Goal: Information Seeking & Learning: Learn about a topic

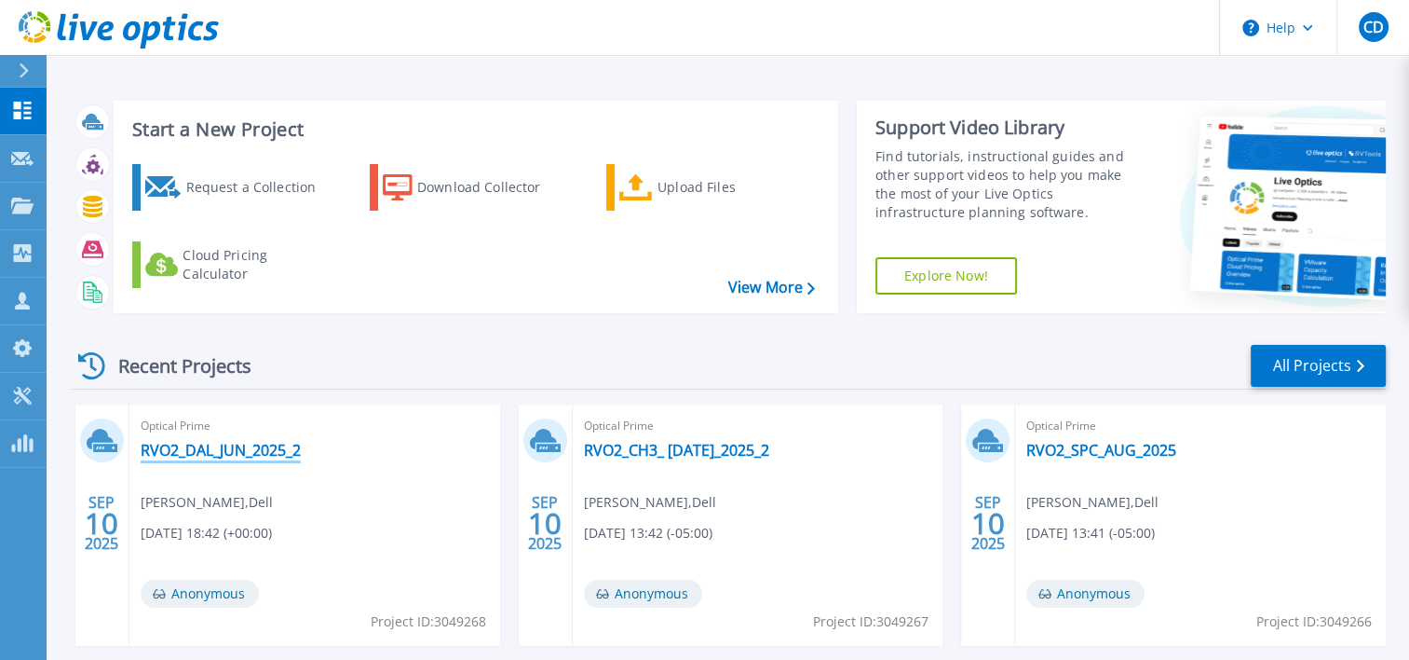
click at [203, 448] on link "RVO2_DAL_JUN_2025_2" at bounding box center [221, 450] width 160 height 19
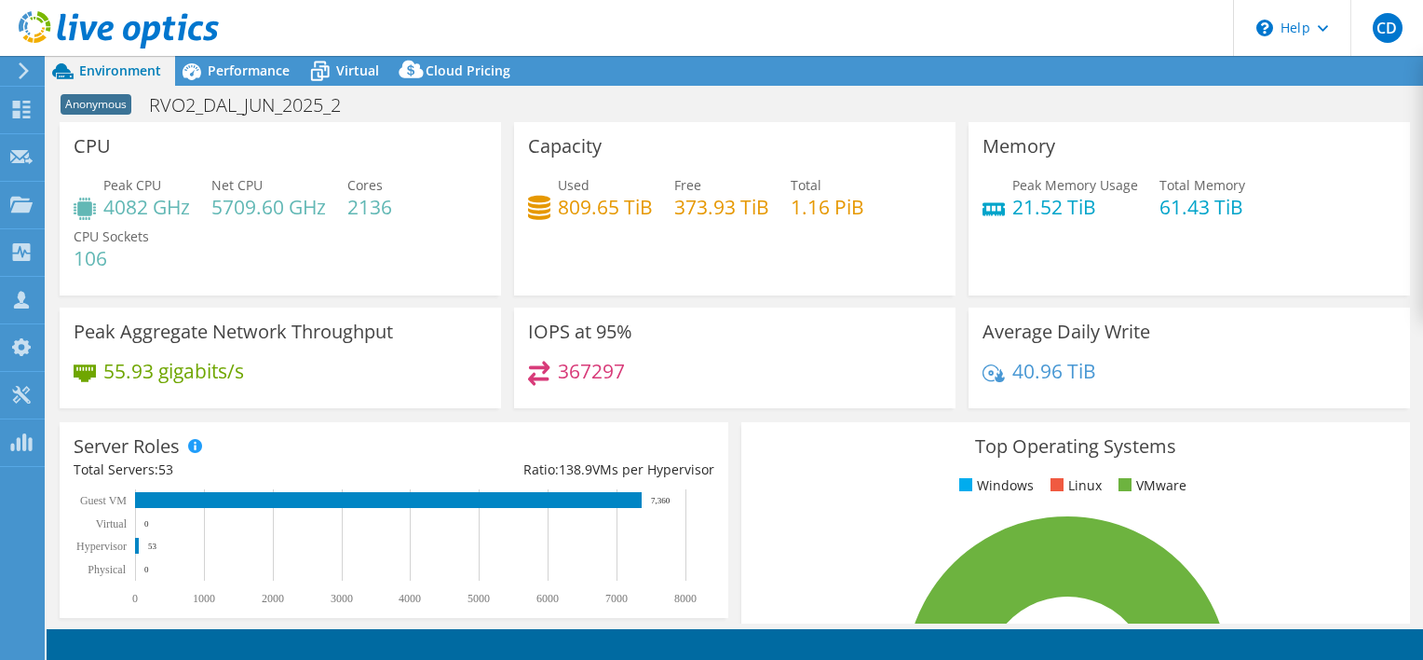
select select "USD"
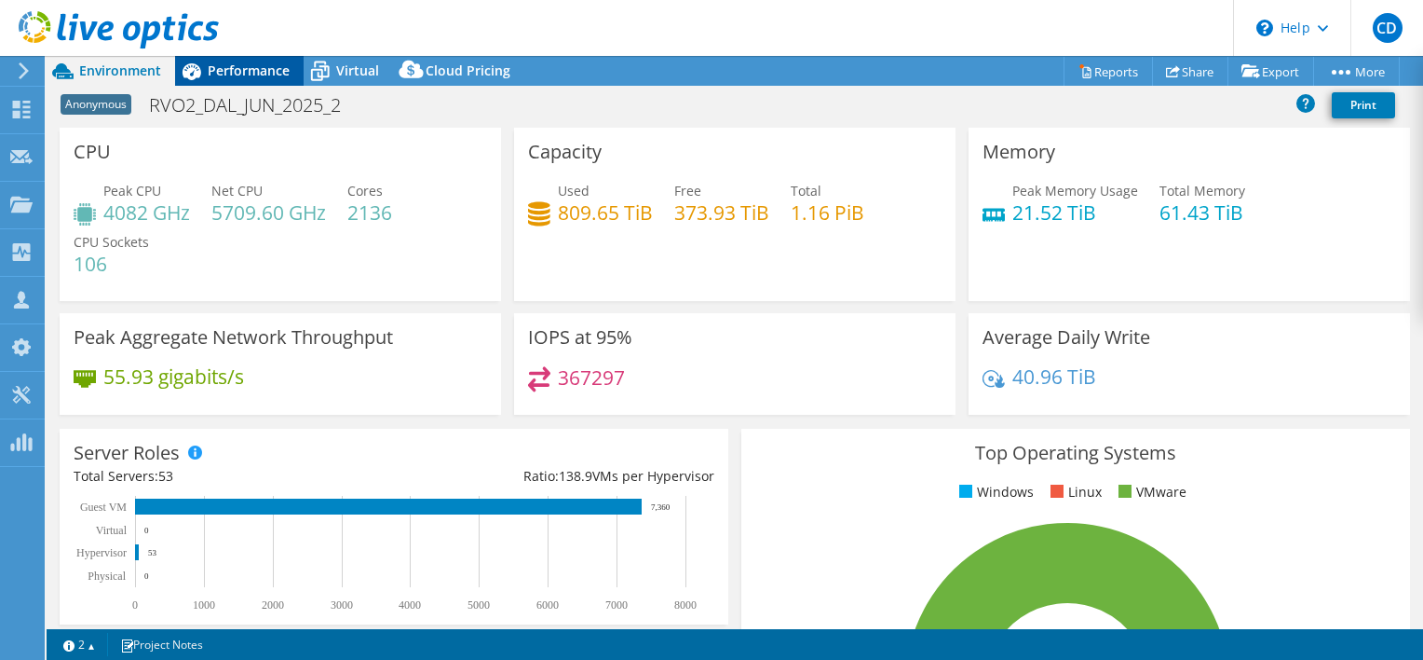
click at [241, 67] on span "Performance" at bounding box center [249, 70] width 82 height 18
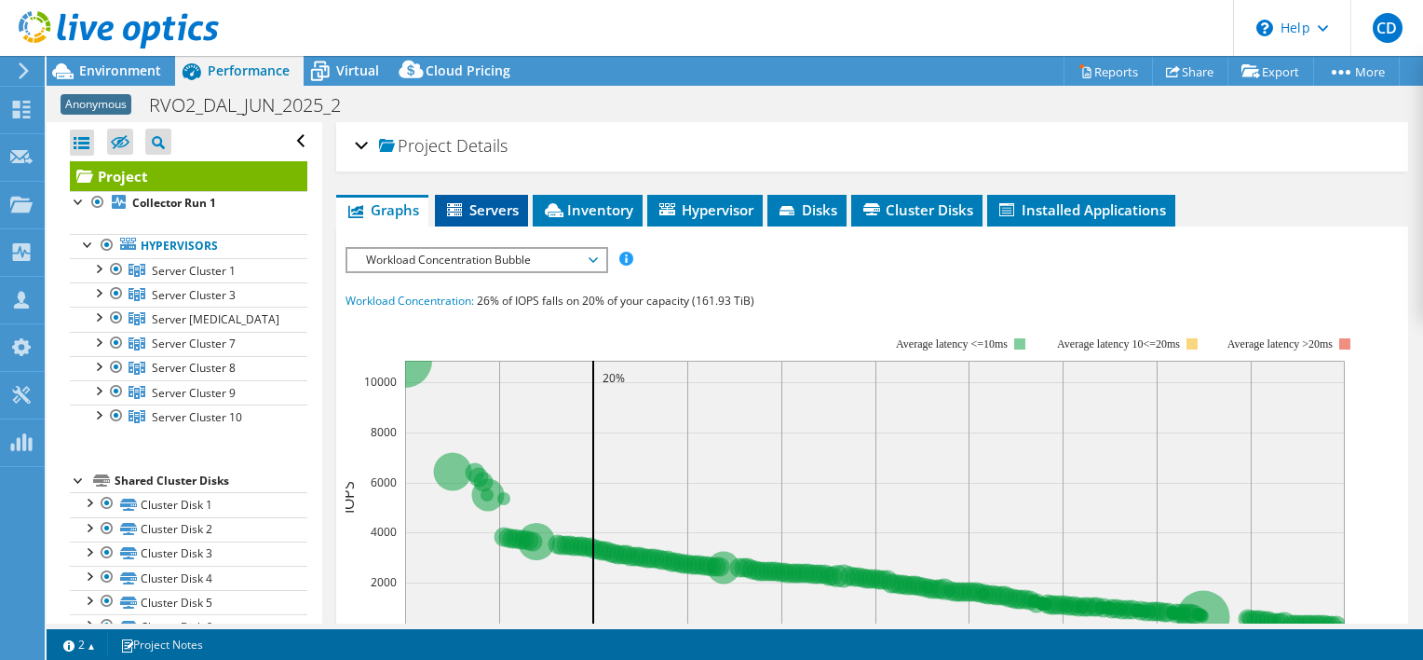
click at [480, 205] on span "Servers" at bounding box center [481, 209] width 75 height 19
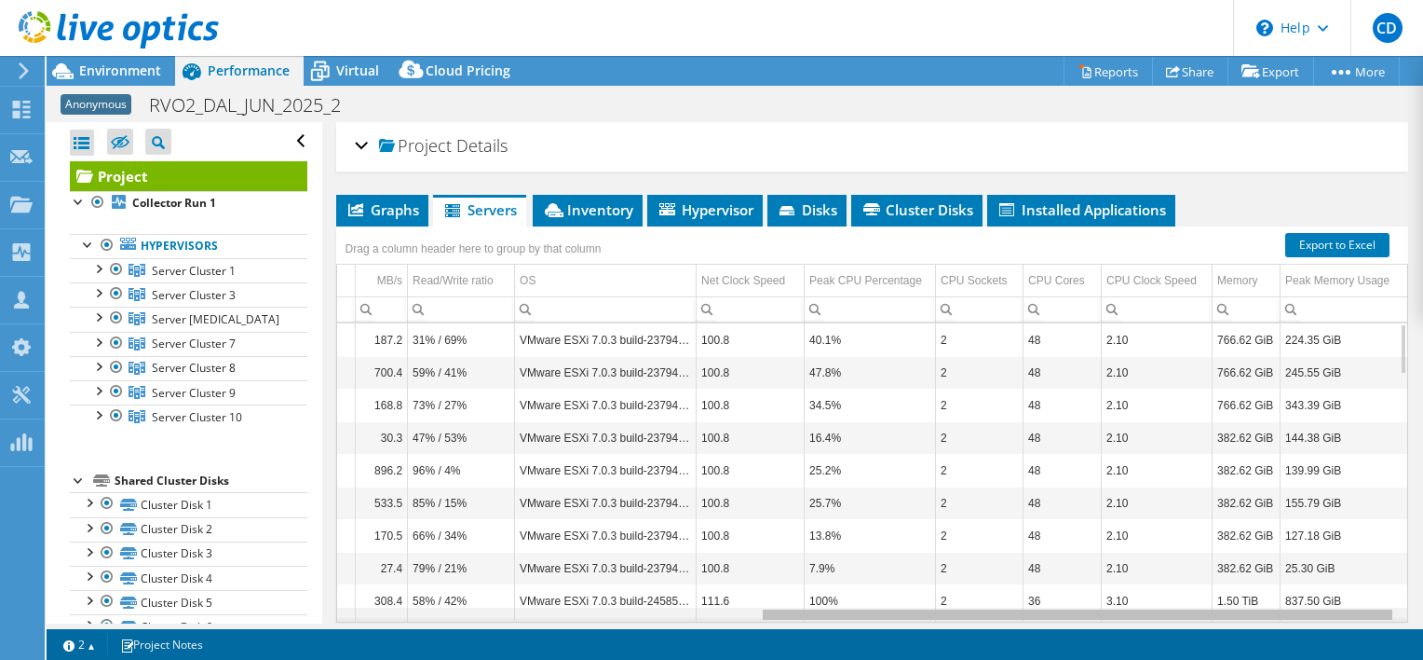
scroll to position [0, 577]
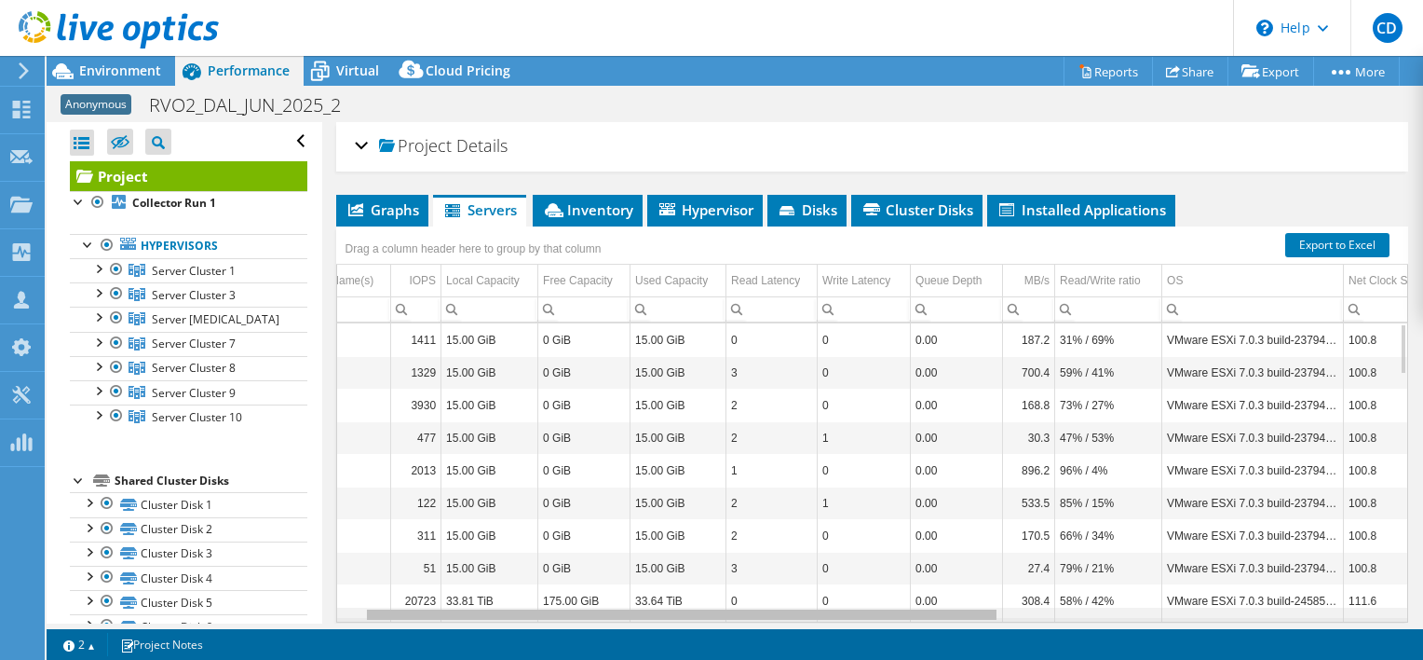
drag, startPoint x: 716, startPoint y: 611, endPoint x: 921, endPoint y: 637, distance: 206.6
click at [921, 637] on body "CD Channel Partner Chris Dawson chris.dawson@cdw.com CDW My Profile Log Out \n …" at bounding box center [711, 330] width 1423 height 660
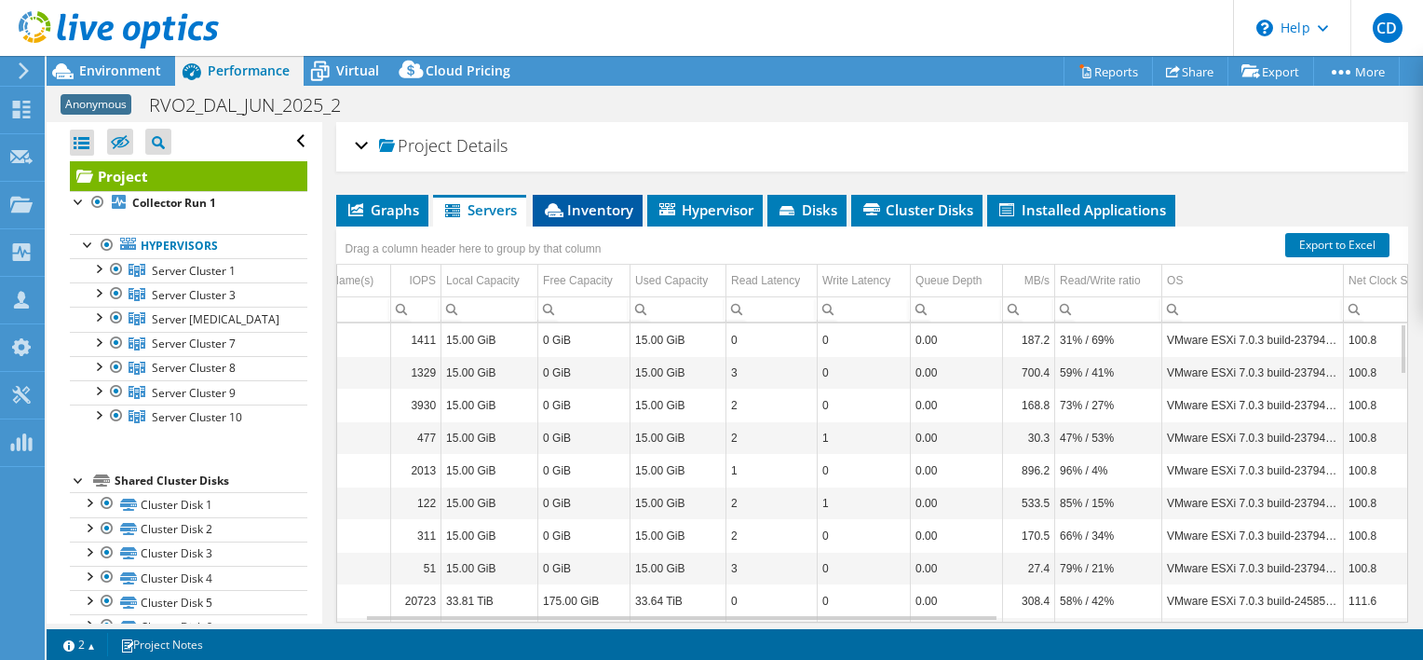
click at [598, 204] on span "Inventory" at bounding box center [587, 209] width 91 height 19
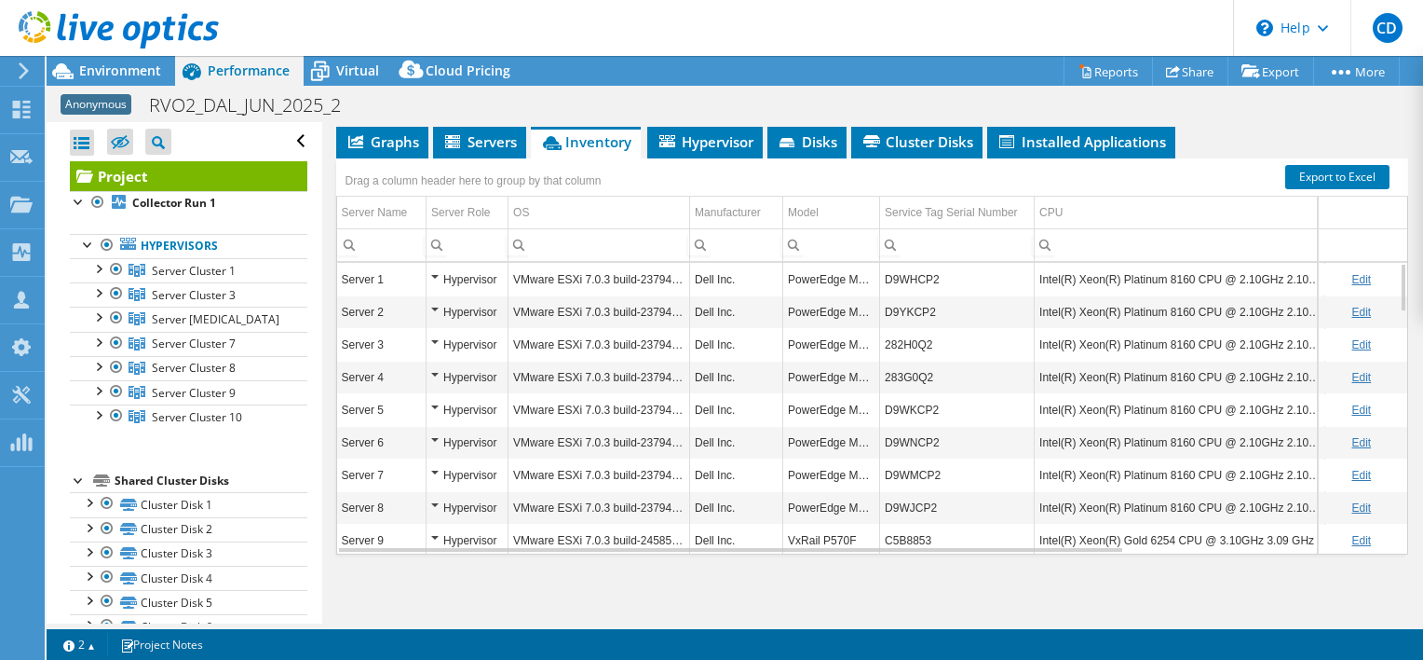
click at [435, 272] on div "Hypervisor" at bounding box center [467, 279] width 72 height 22
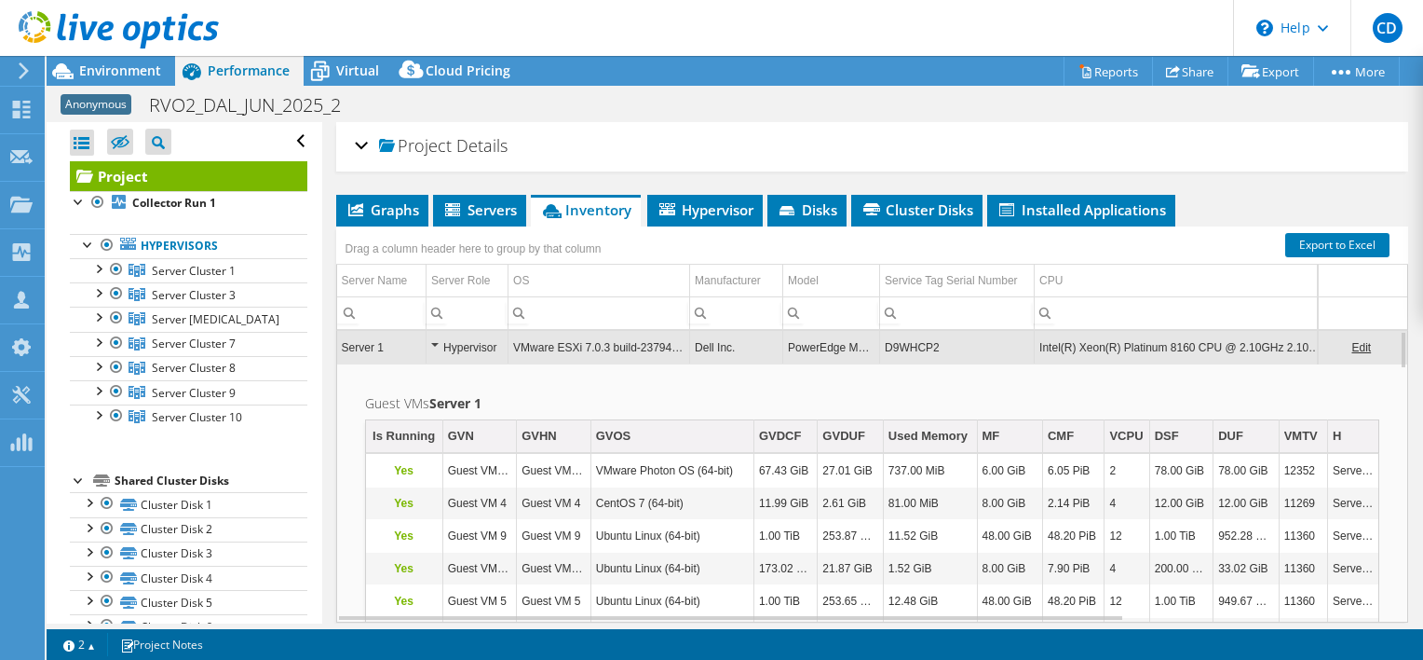
click at [585, 94] on div "Anonymous RVO2_DAL_JUN_2025_2 Print" at bounding box center [735, 105] width 1377 height 34
click at [22, 110] on icon at bounding box center [21, 110] width 22 height 18
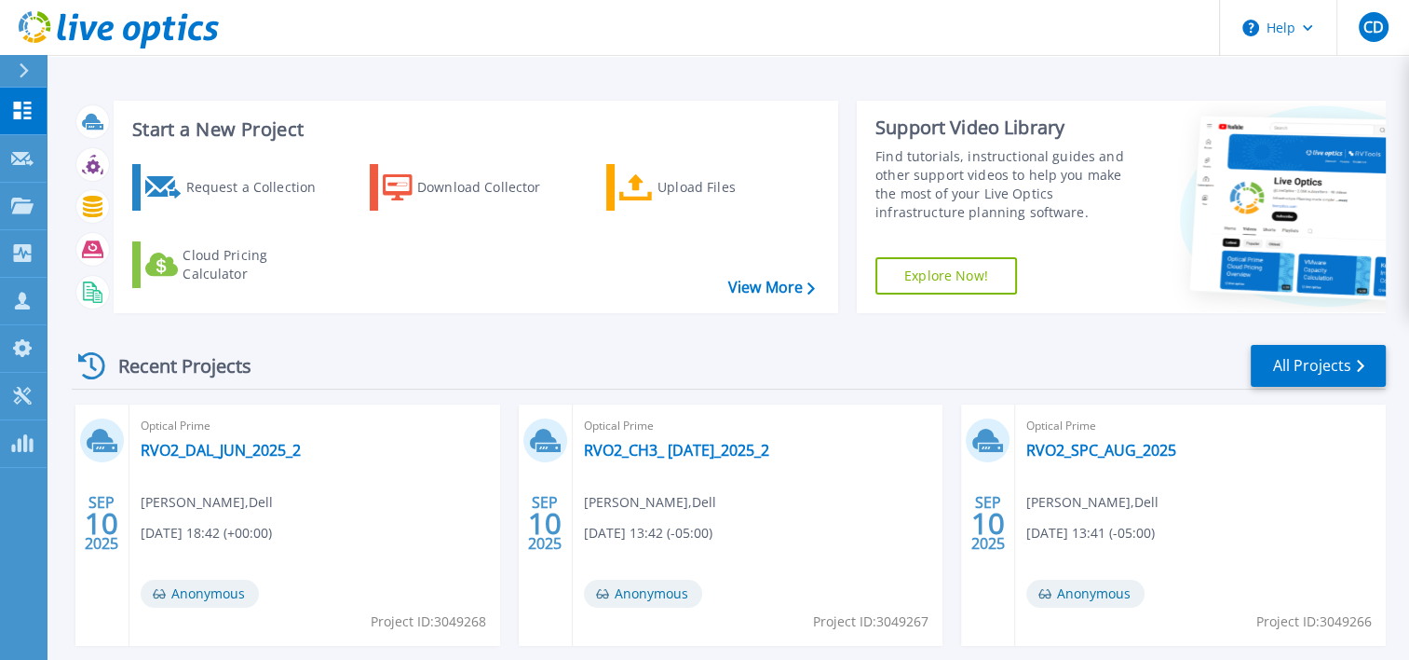
click at [22, 110] on icon at bounding box center [22, 111] width 22 height 18
click at [649, 453] on link "RVO2_CH3_ [DATE]_2025_2" at bounding box center [676, 450] width 185 height 19
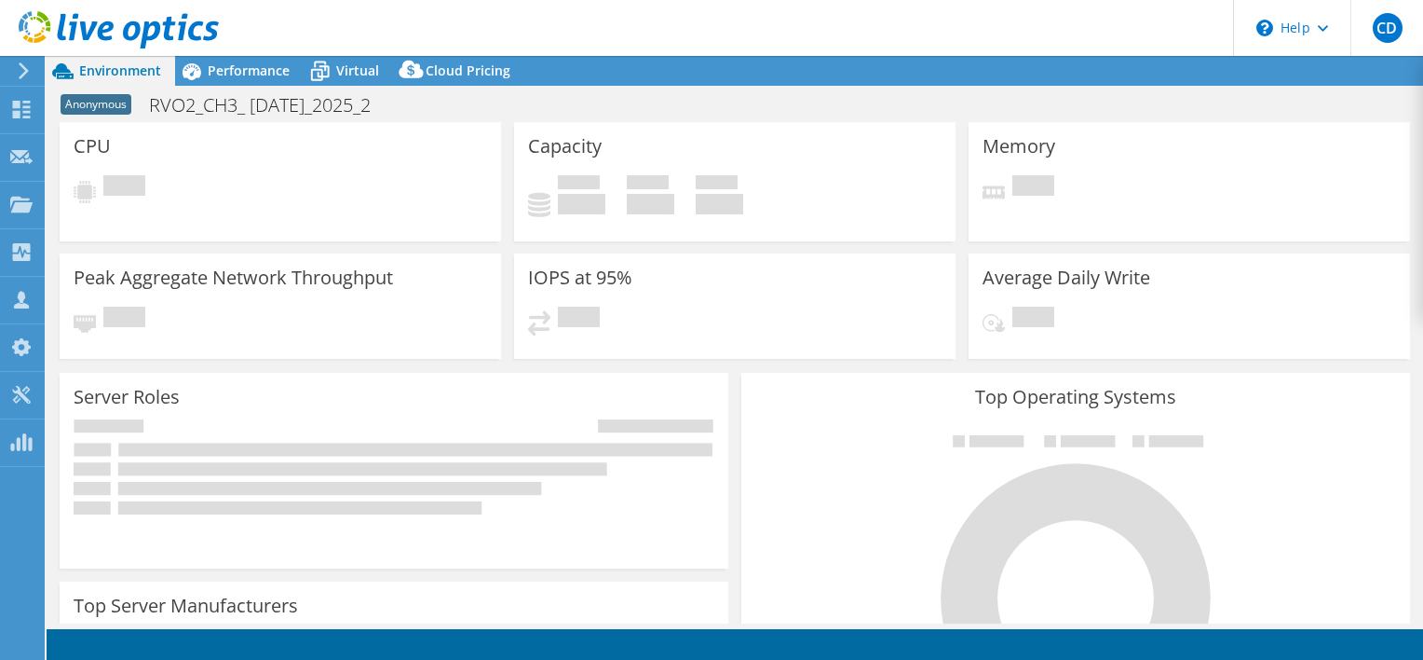
select select "USD"
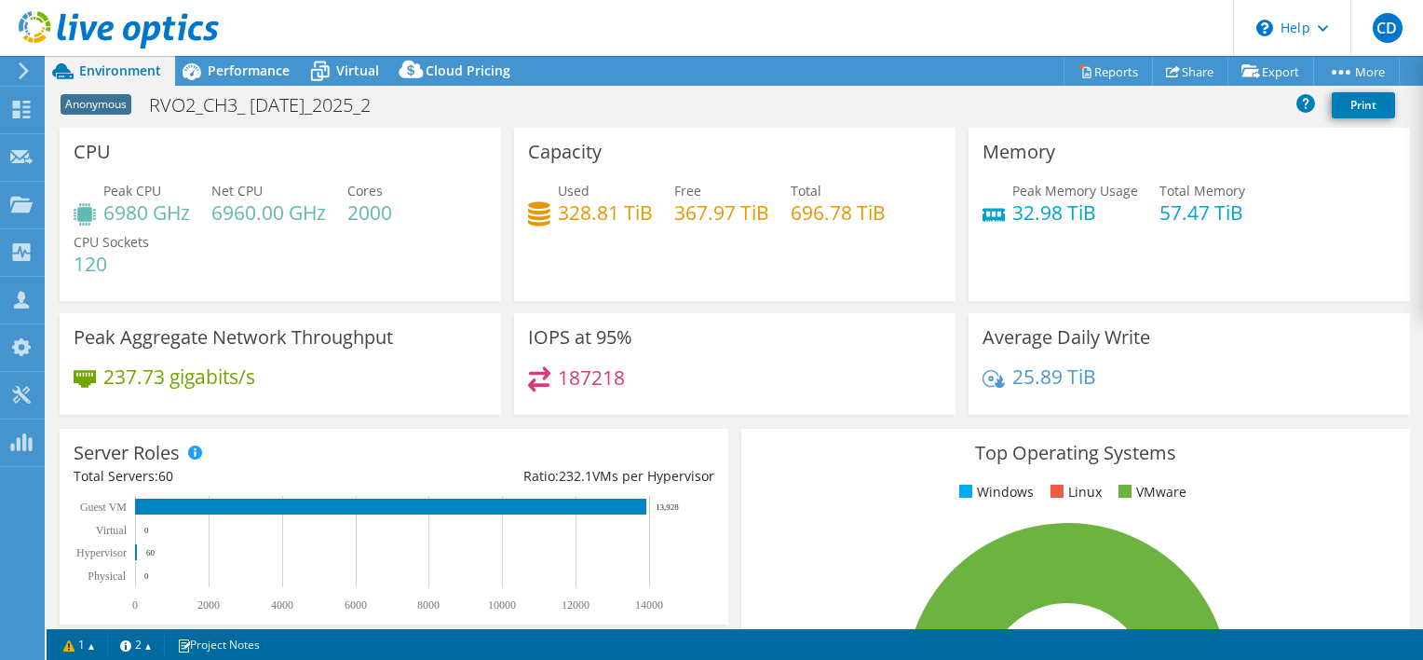
click at [168, 164] on div "CPU Peak CPU 6980 GHz Net CPU 6960.00 GHz Cores 2000 CPU Sockets 120" at bounding box center [281, 214] width 442 height 173
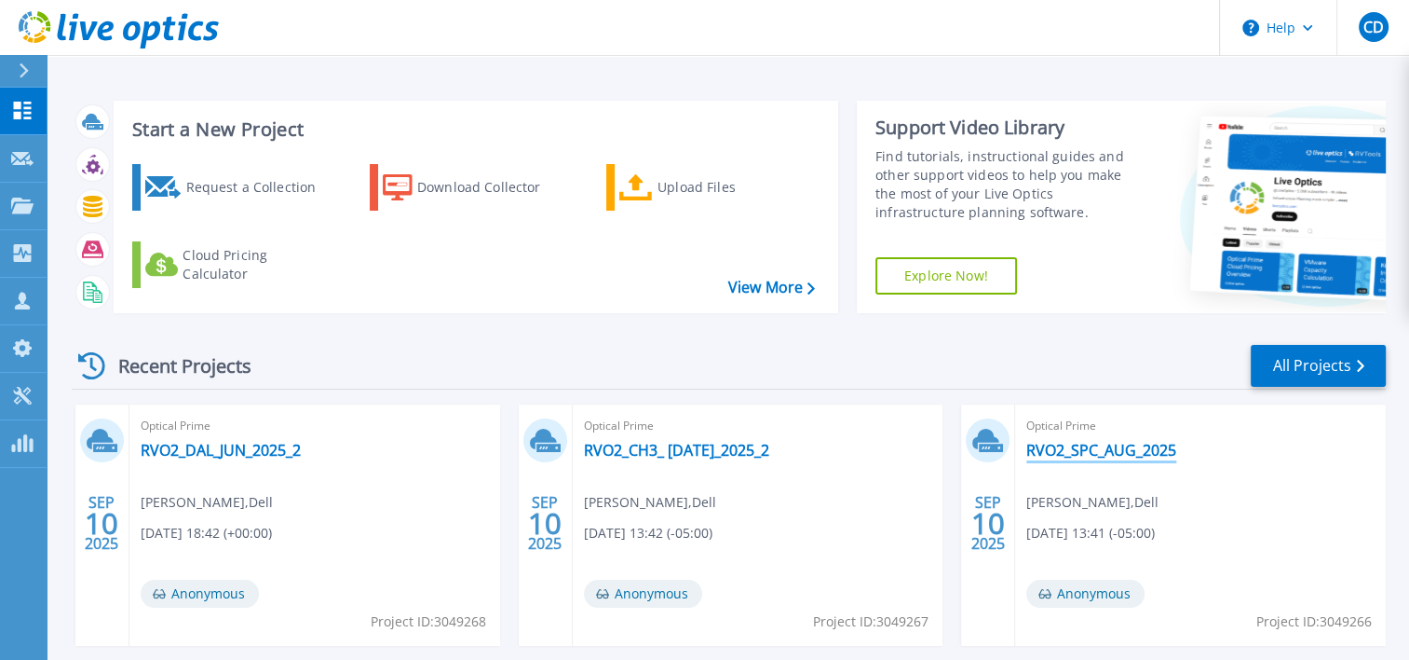
click at [1063, 451] on link "RVO2_SPC_AUG_2025" at bounding box center [1102, 450] width 150 height 19
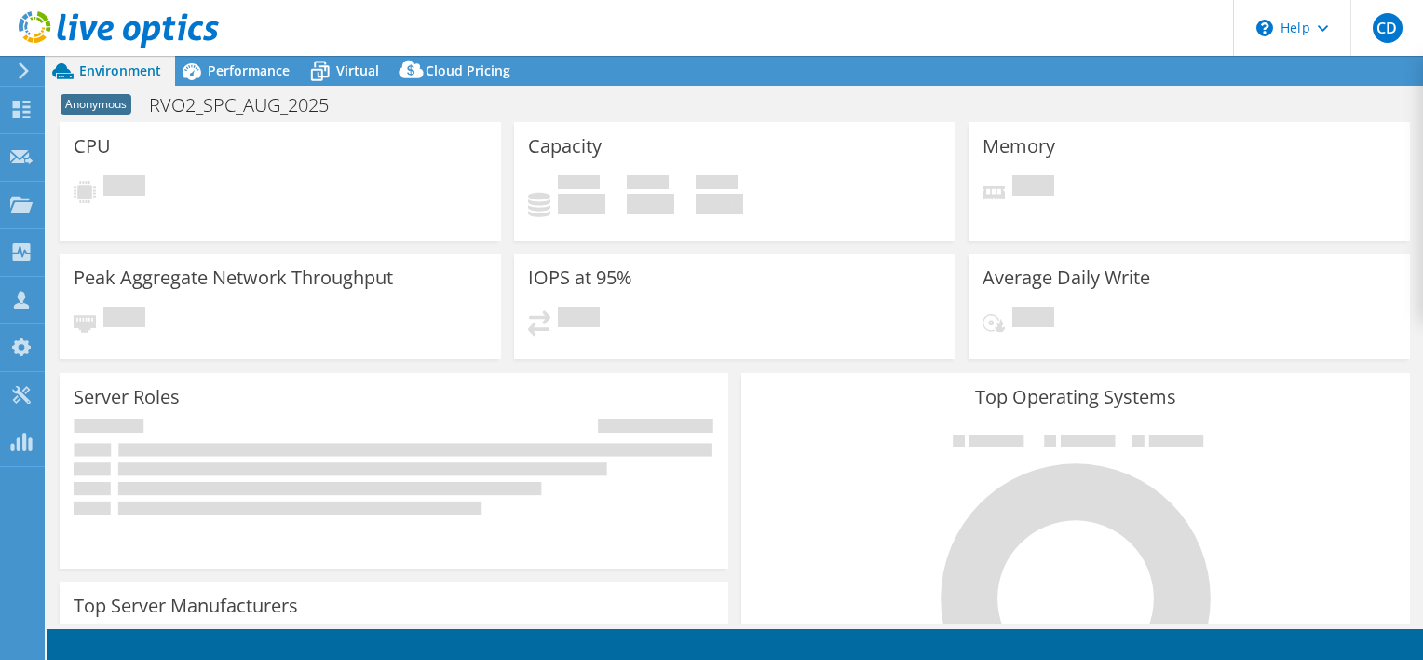
select select "USD"
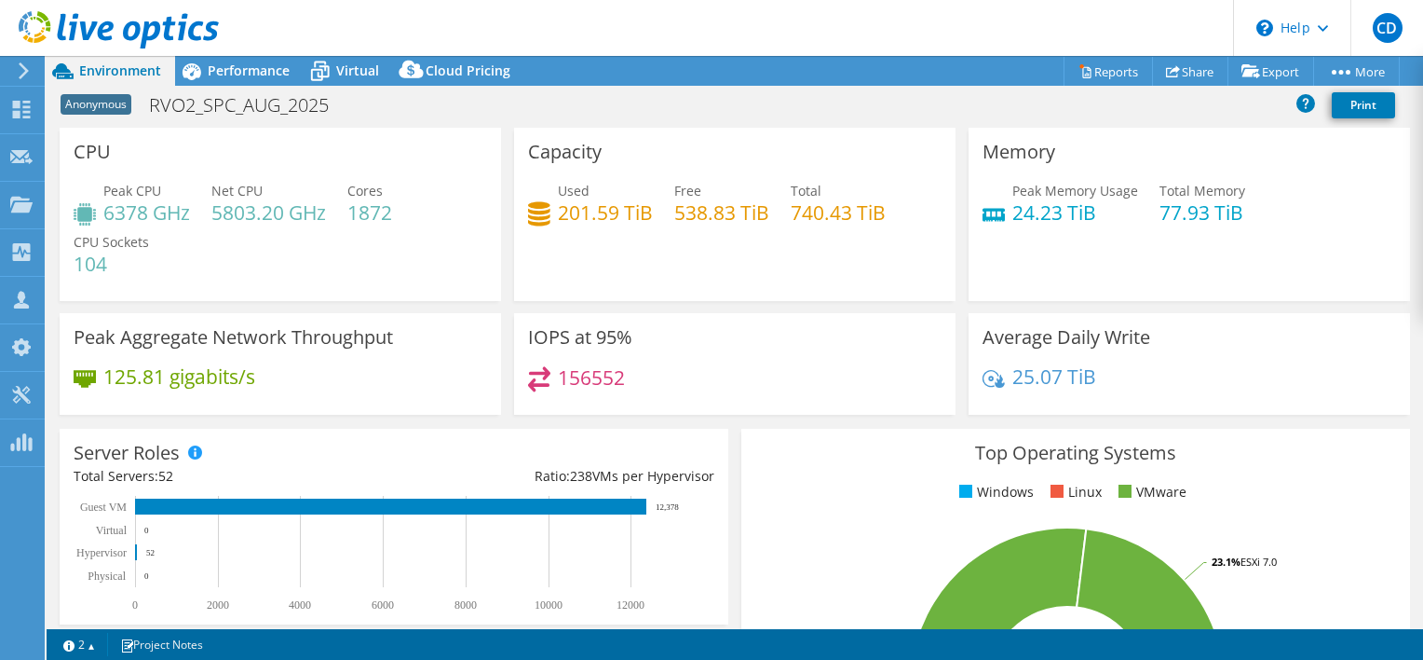
click at [1063, 451] on h3 "Top Operating Systems" at bounding box center [1075, 452] width 641 height 20
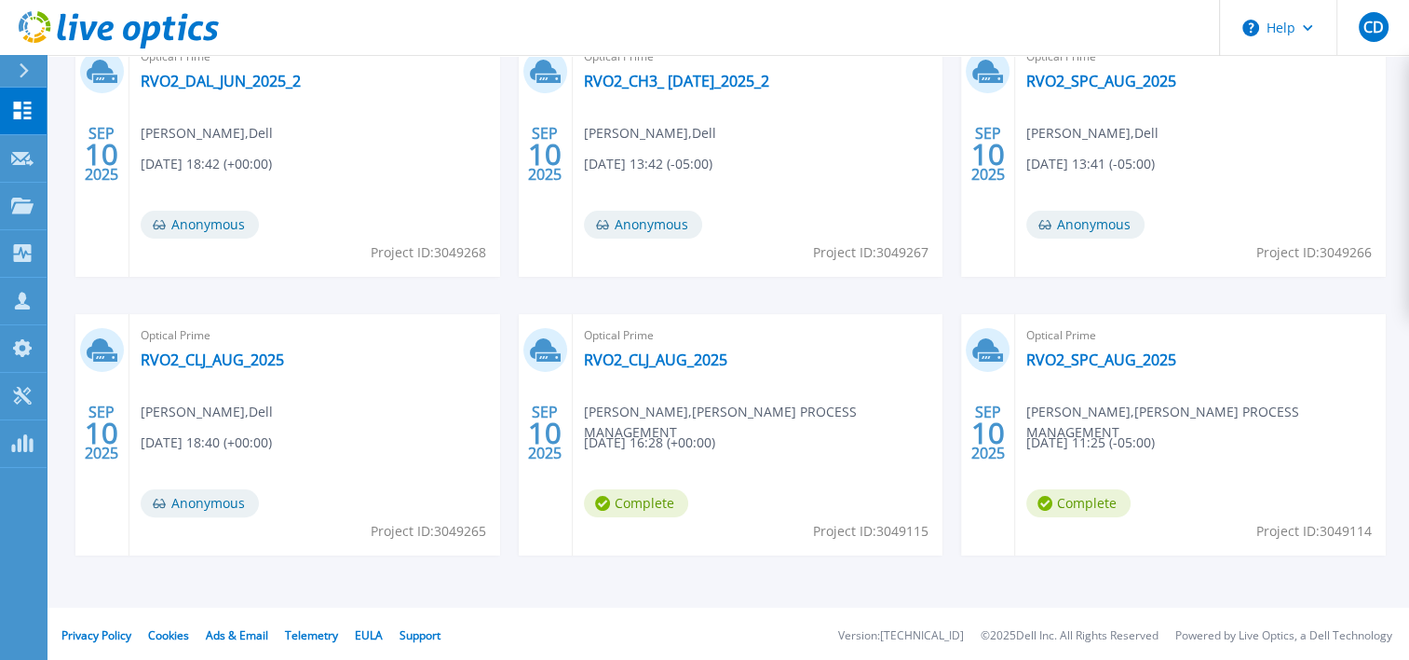
scroll to position [373, 0]
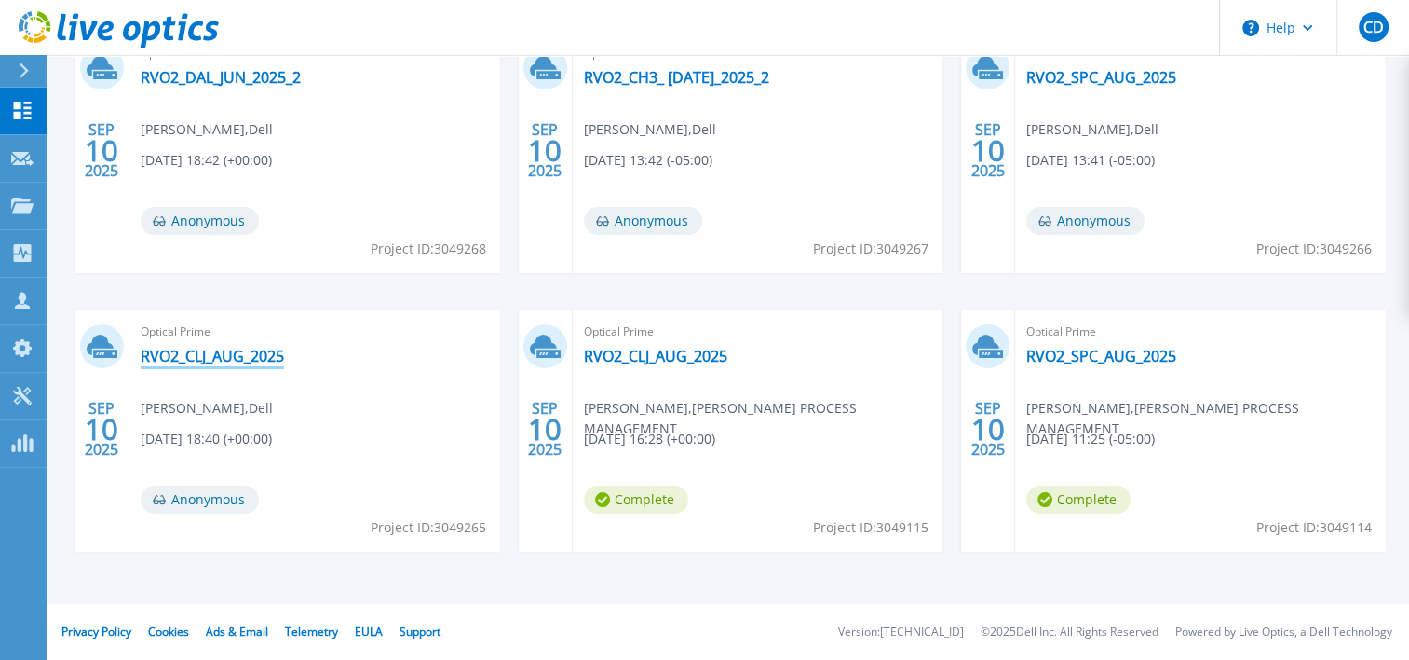
click at [220, 361] on link "RVO2_CLJ_AUG_2025" at bounding box center [212, 356] width 143 height 19
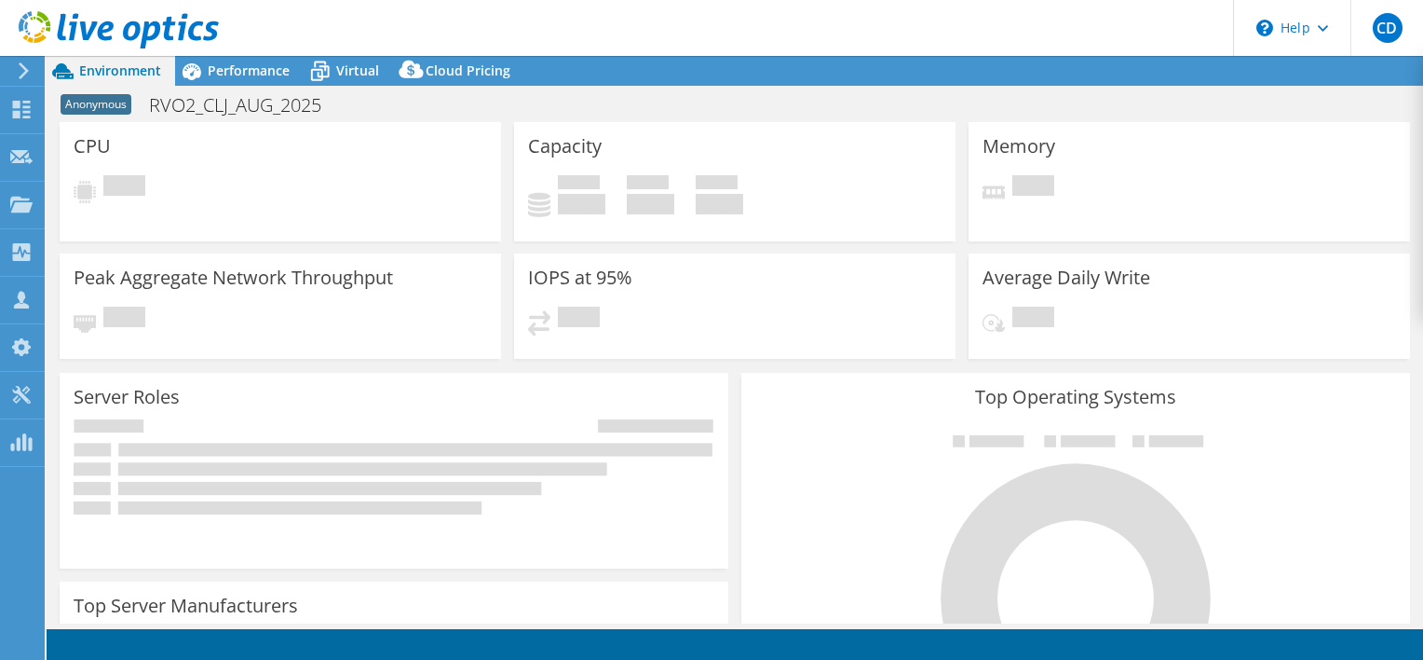
select select "USD"
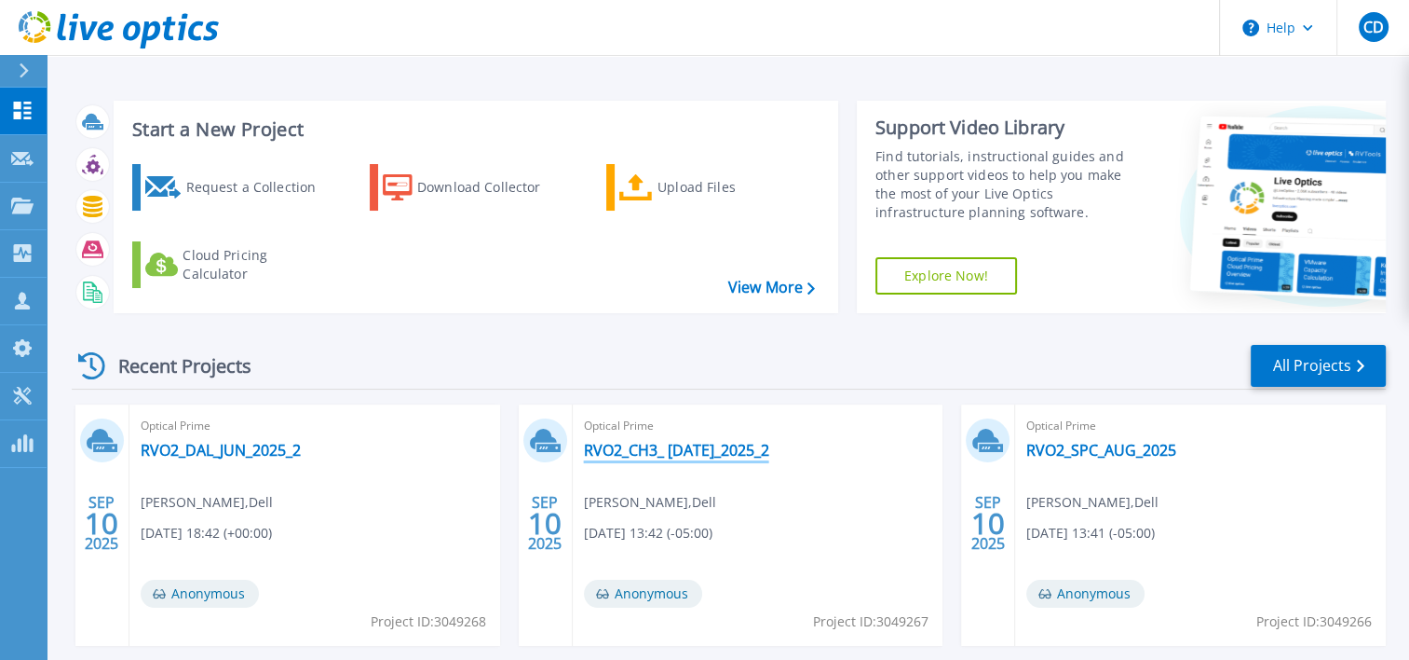
click at [660, 448] on link "RVO2_CH3_ [DATE]_2025_2" at bounding box center [676, 450] width 185 height 19
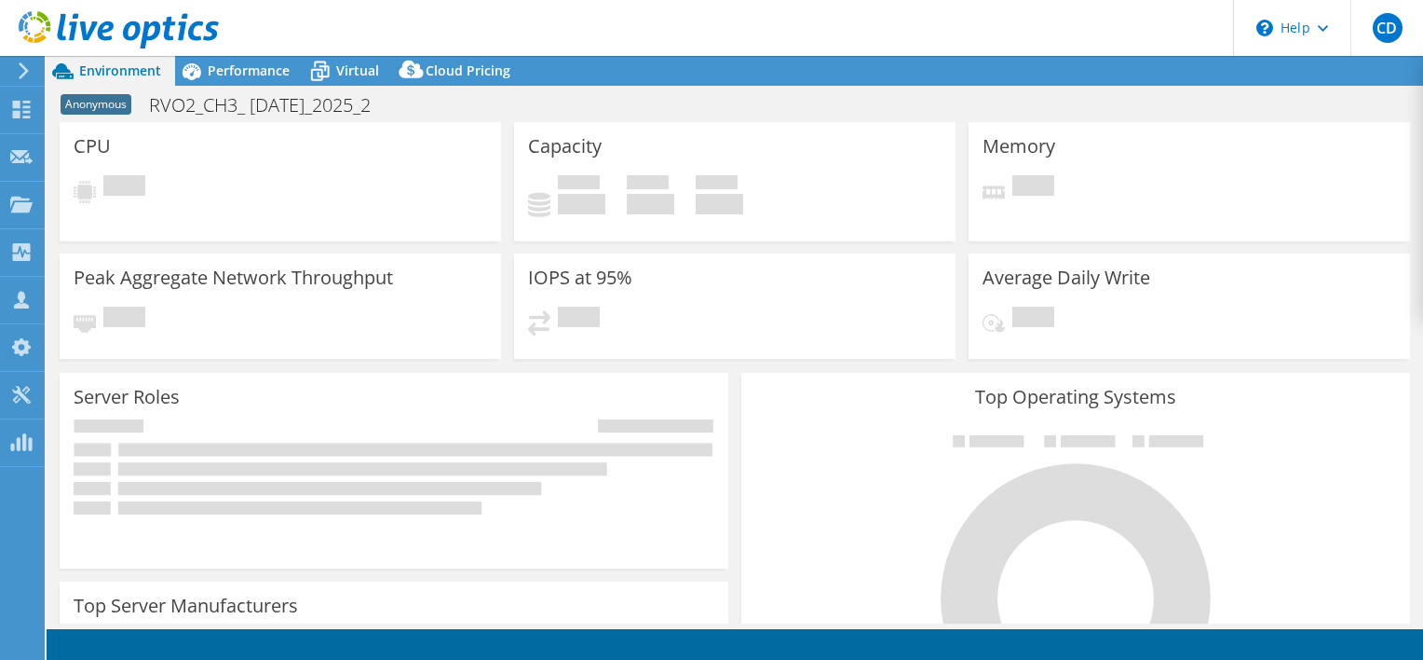
select select "USD"
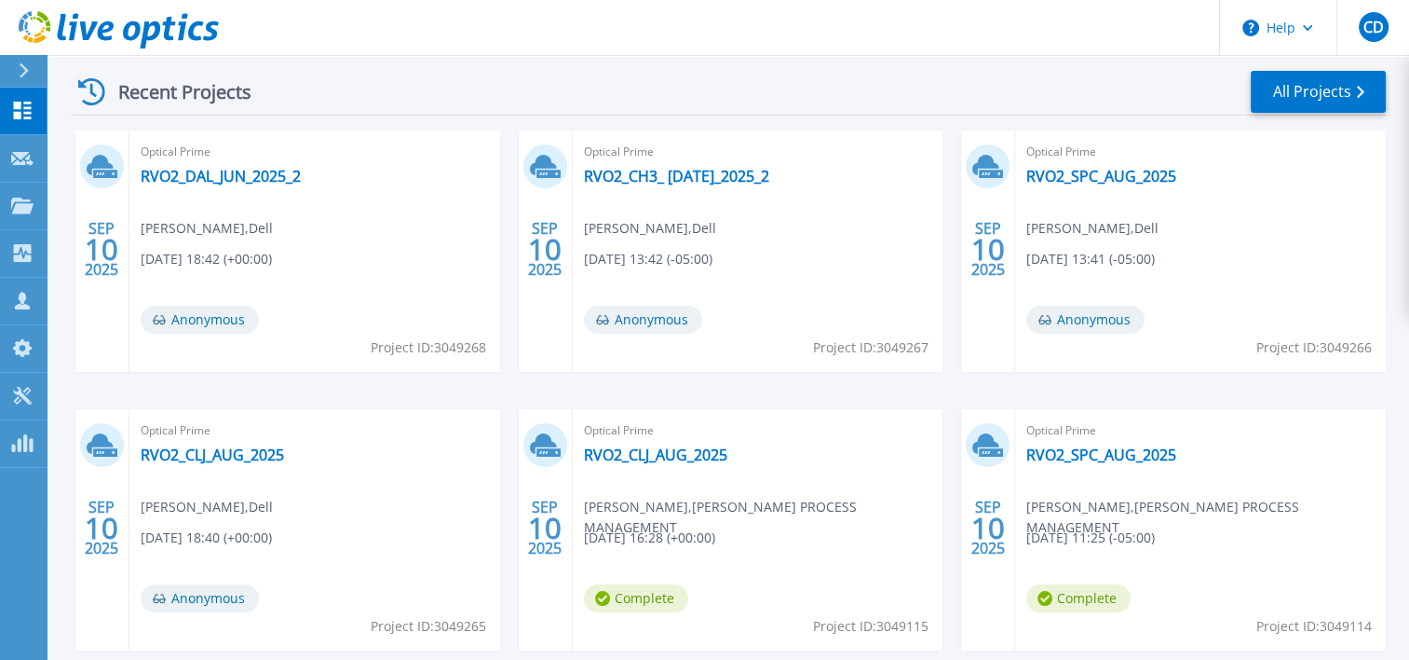
scroll to position [373, 0]
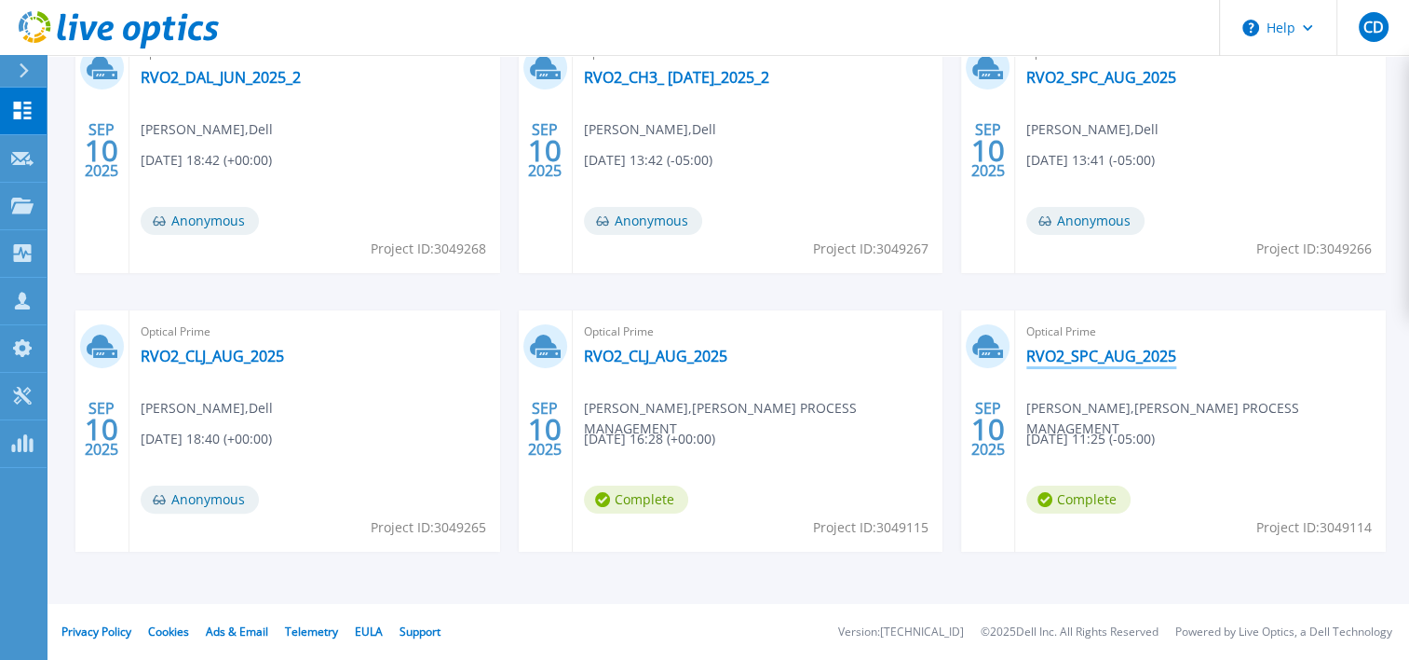
click at [1084, 359] on link "RVO2_SPC_AUG_2025" at bounding box center [1102, 356] width 150 height 19
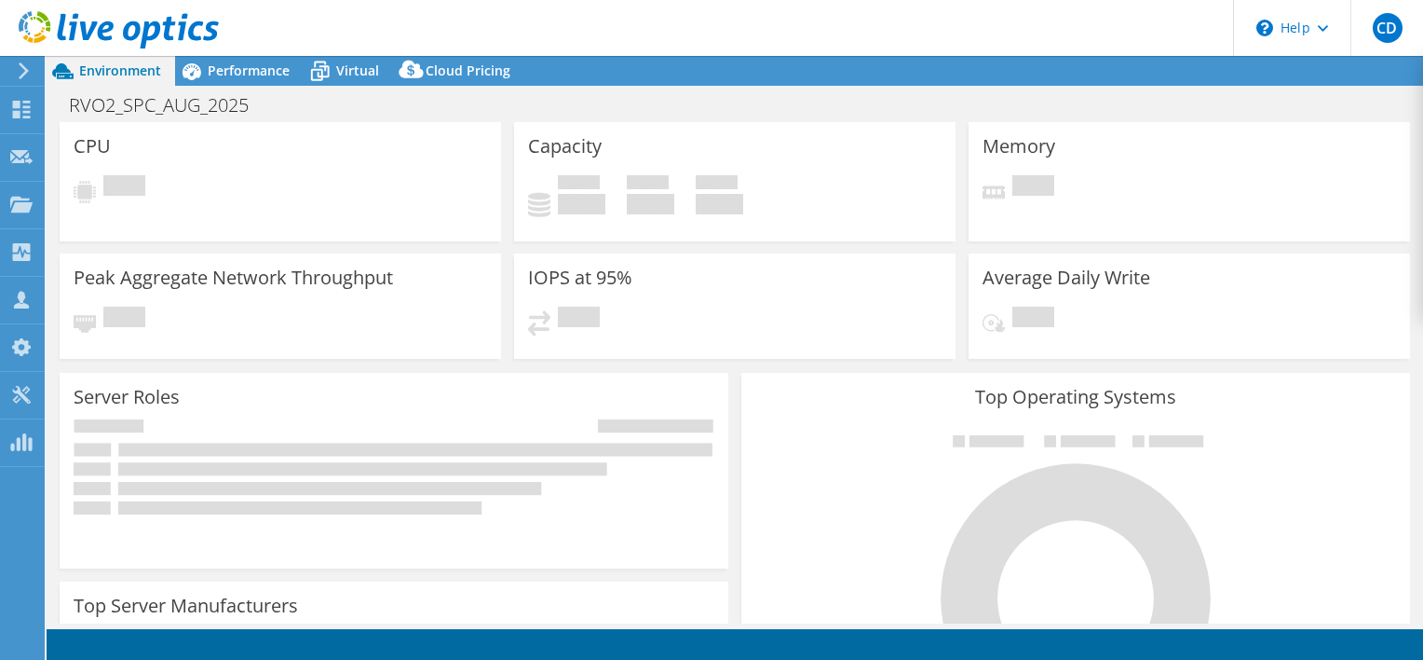
select select "USD"
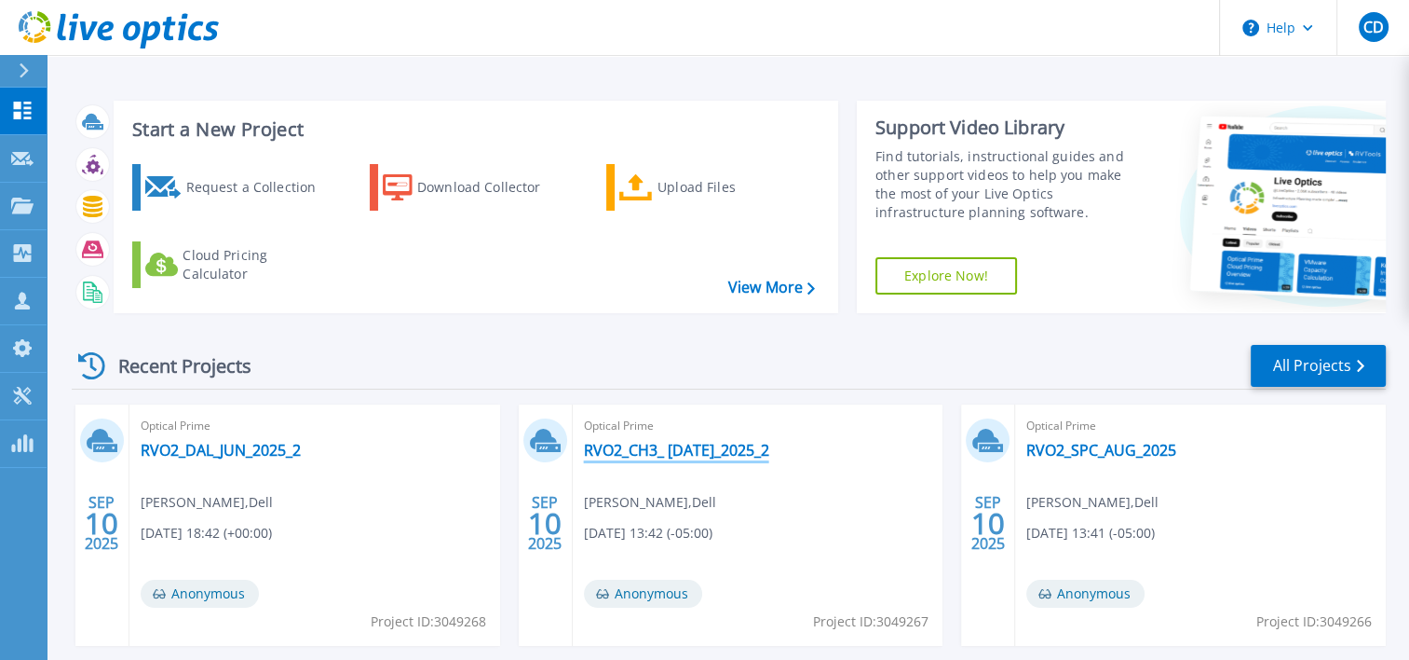
click at [649, 450] on link "RVO2_CH3_ JUL_2025_2" at bounding box center [676, 450] width 185 height 19
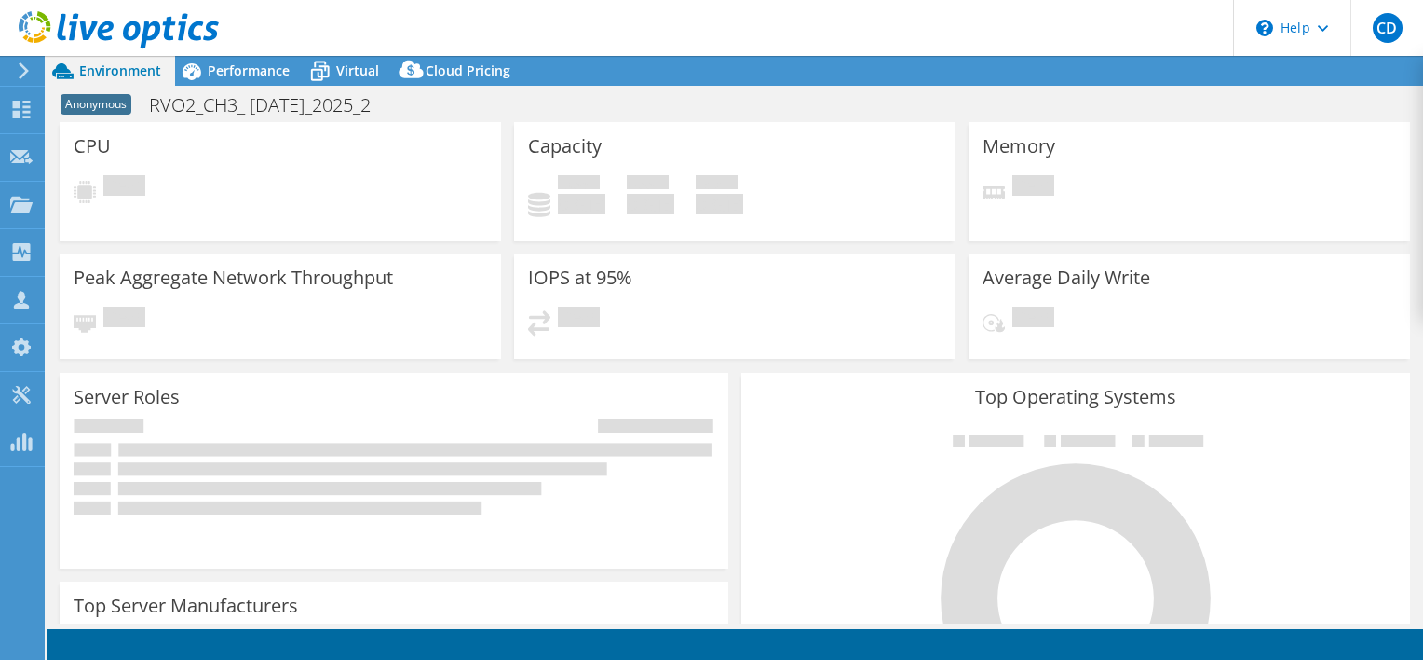
select select "USD"
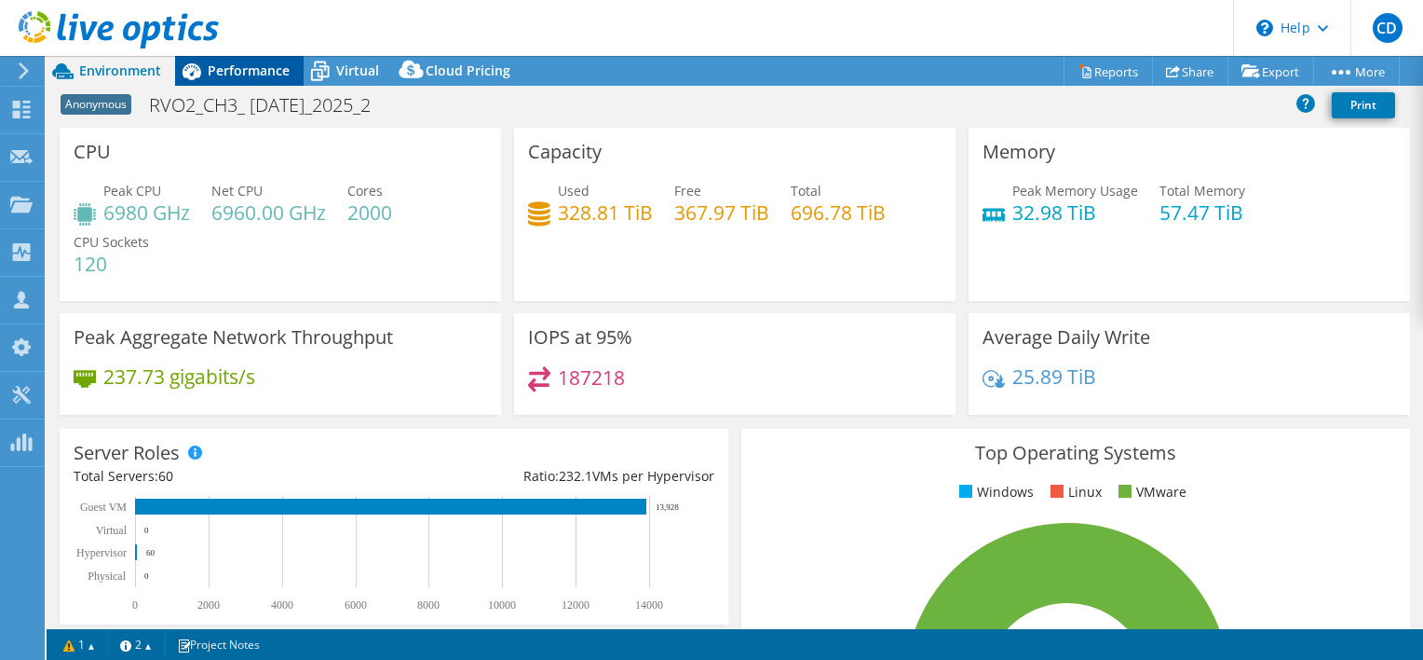
click at [236, 77] on span "Performance" at bounding box center [249, 70] width 82 height 18
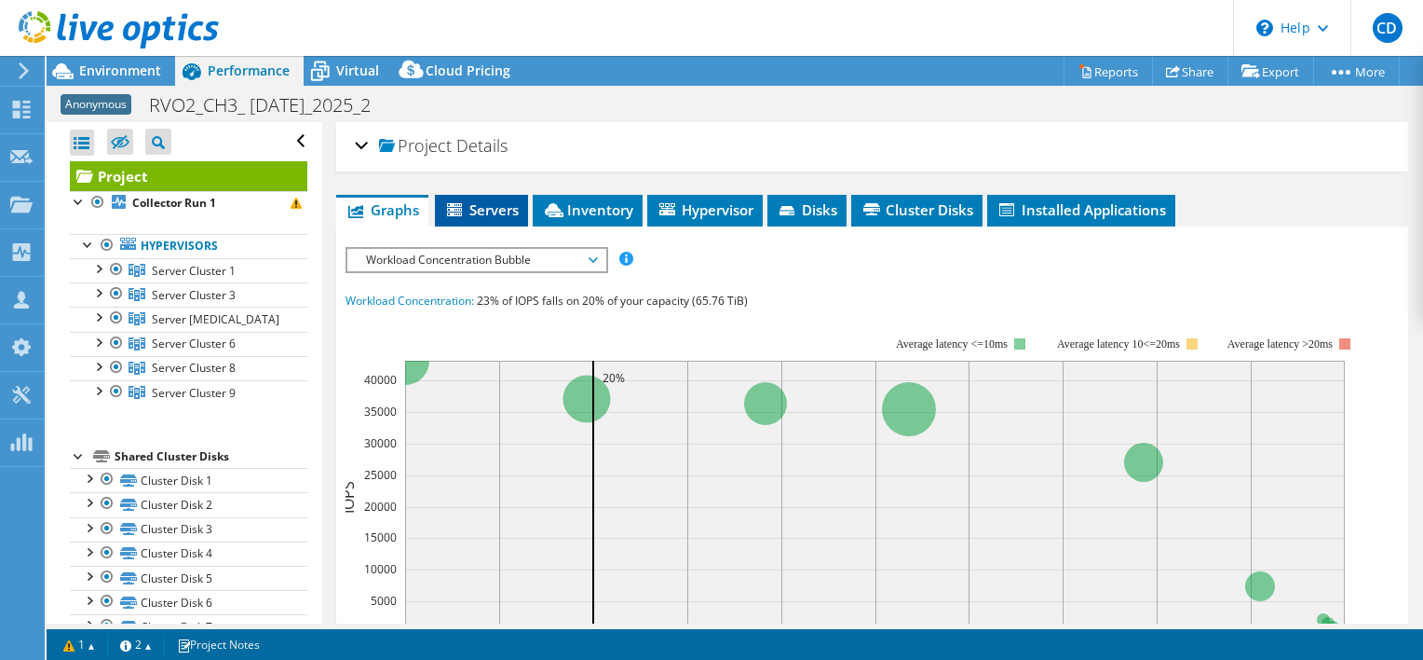
click at [496, 205] on span "Servers" at bounding box center [481, 209] width 75 height 19
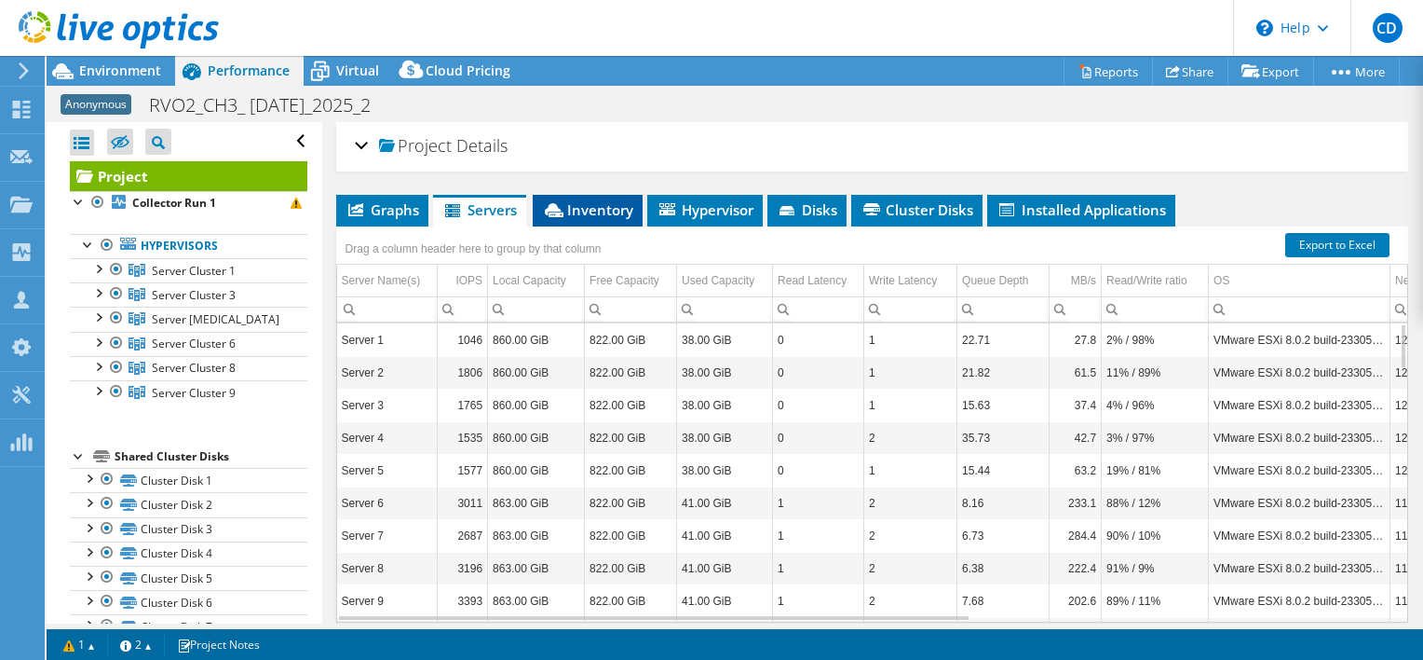
click at [606, 205] on span "Inventory" at bounding box center [587, 209] width 91 height 19
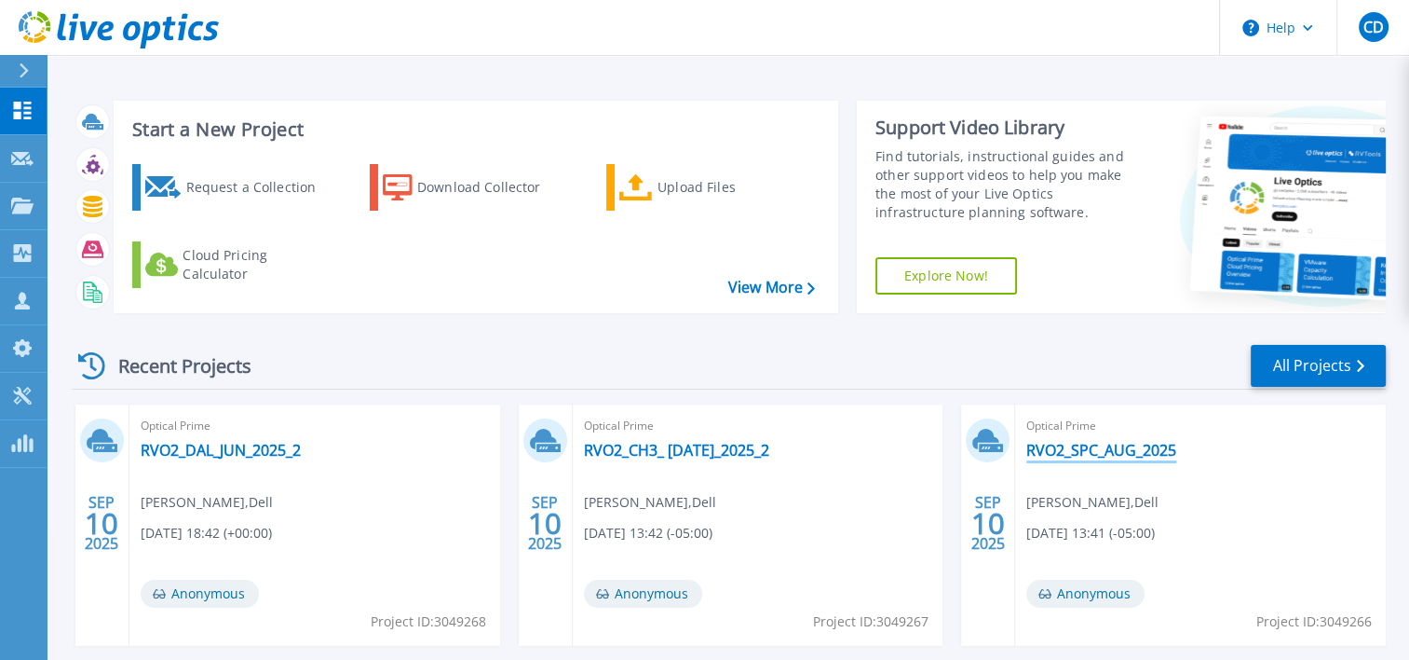
click at [1107, 454] on link "RVO2_SPC_AUG_2025" at bounding box center [1102, 450] width 150 height 19
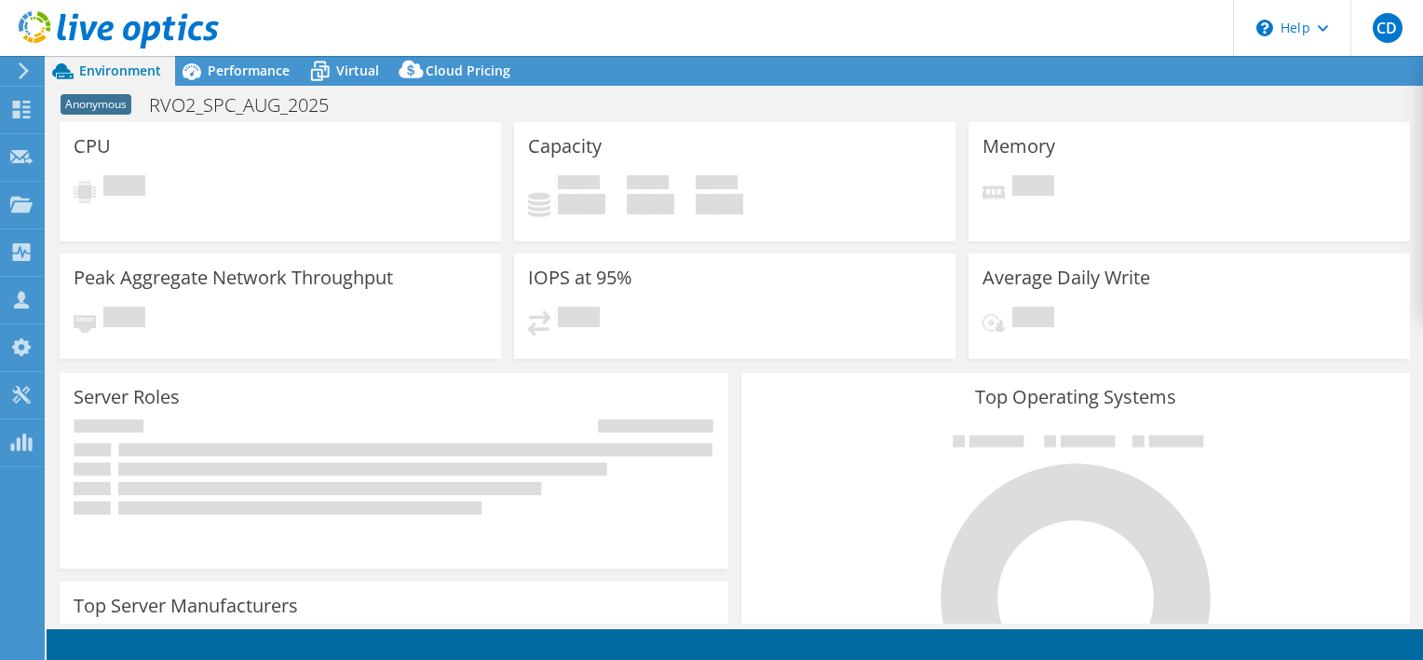
select select "USD"
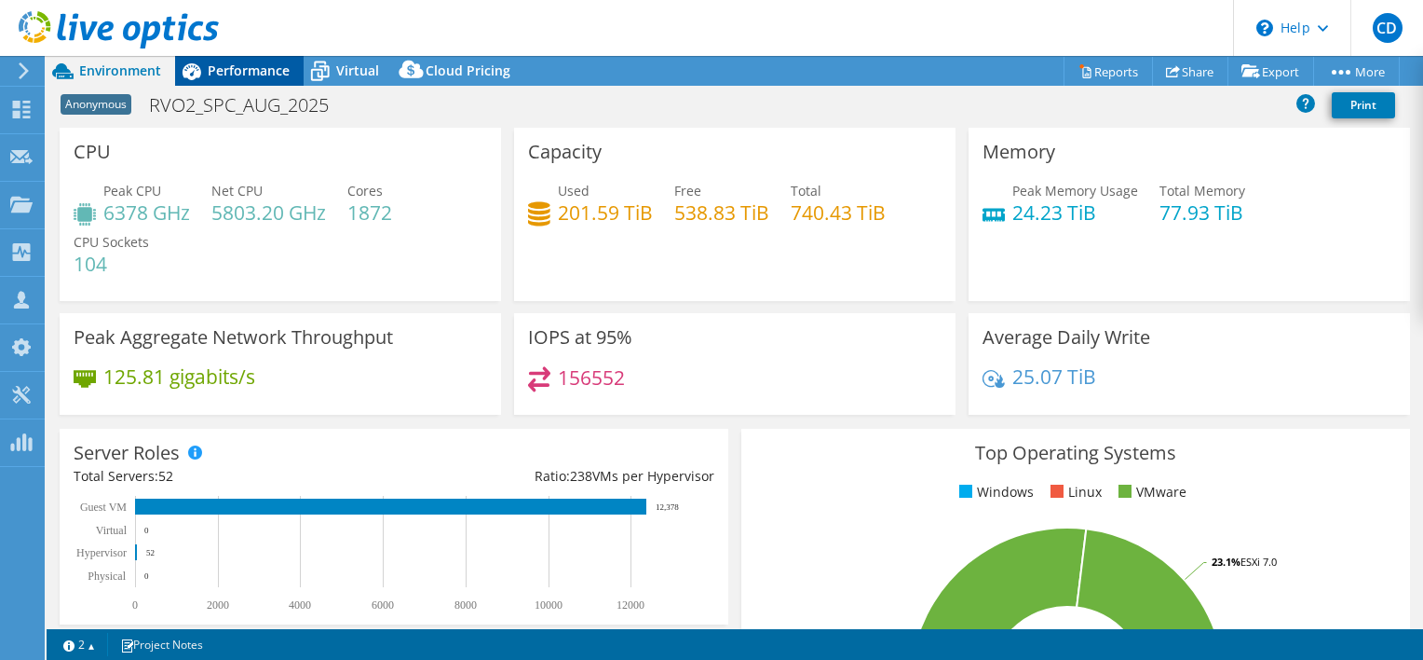
click at [246, 72] on span "Performance" at bounding box center [249, 70] width 82 height 18
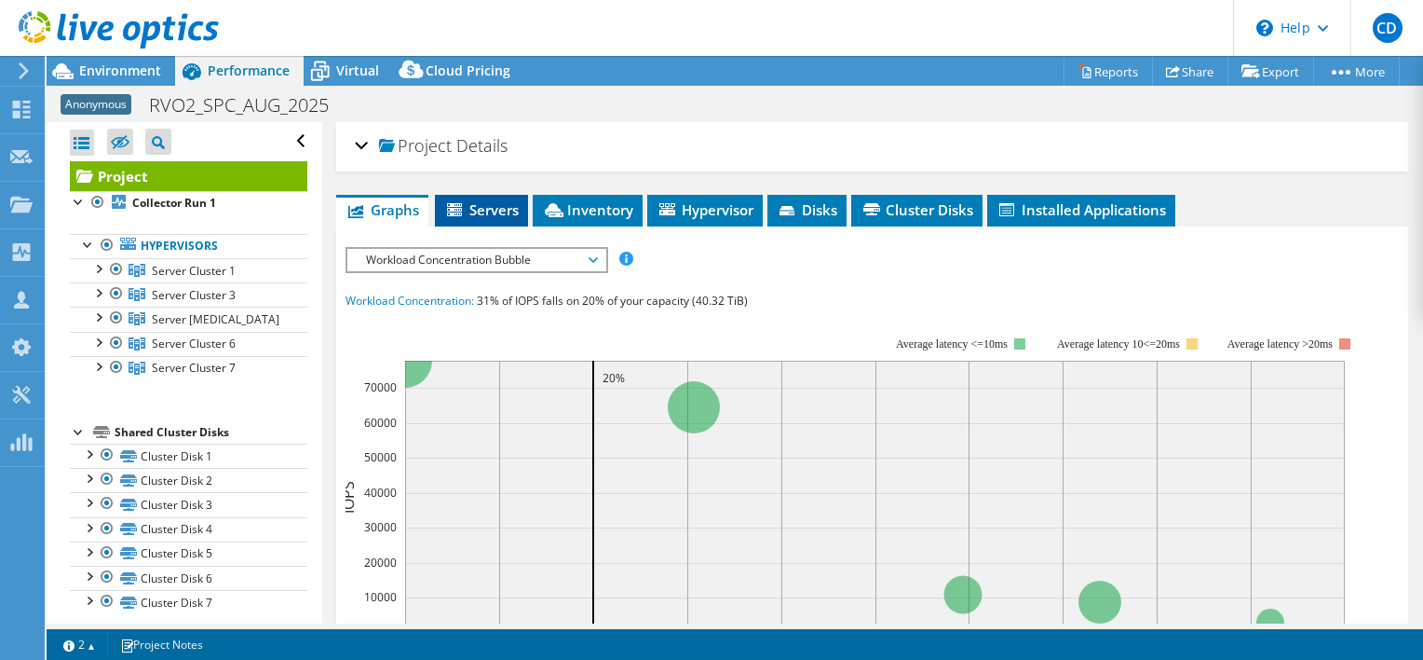
click at [486, 207] on span "Servers" at bounding box center [481, 209] width 75 height 19
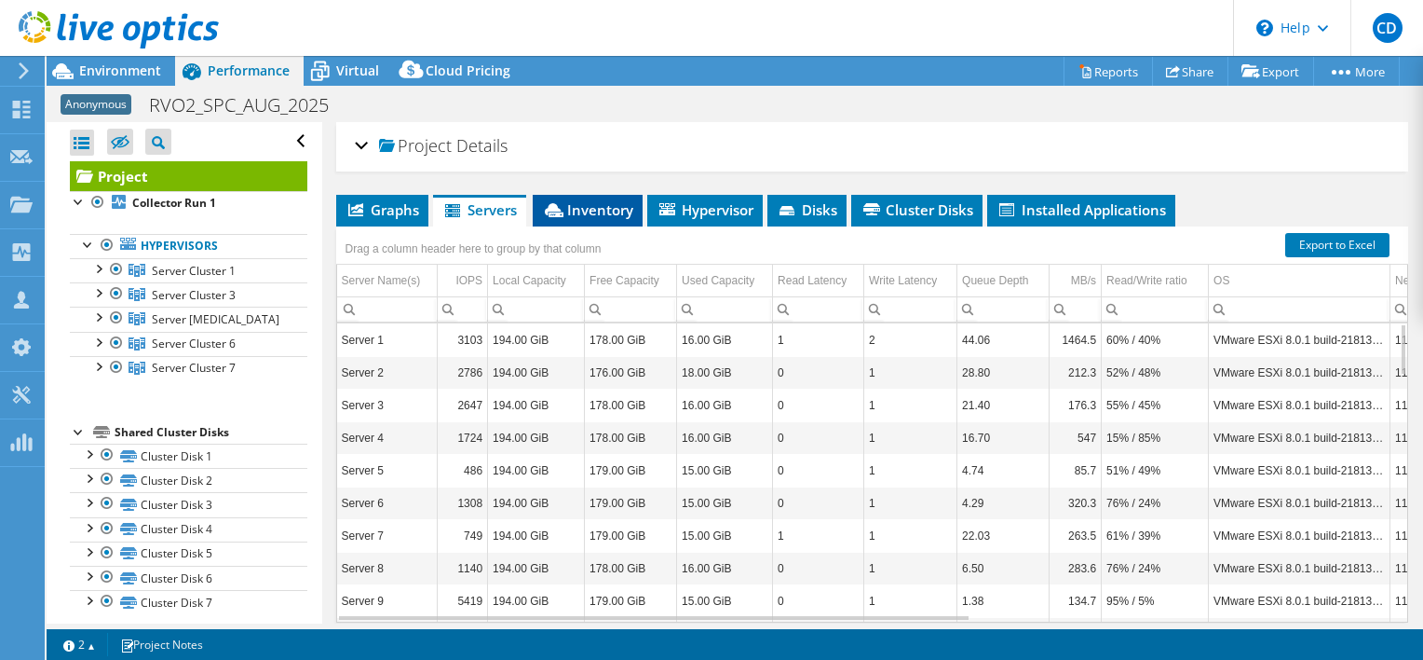
click at [598, 203] on span "Inventory" at bounding box center [587, 209] width 91 height 19
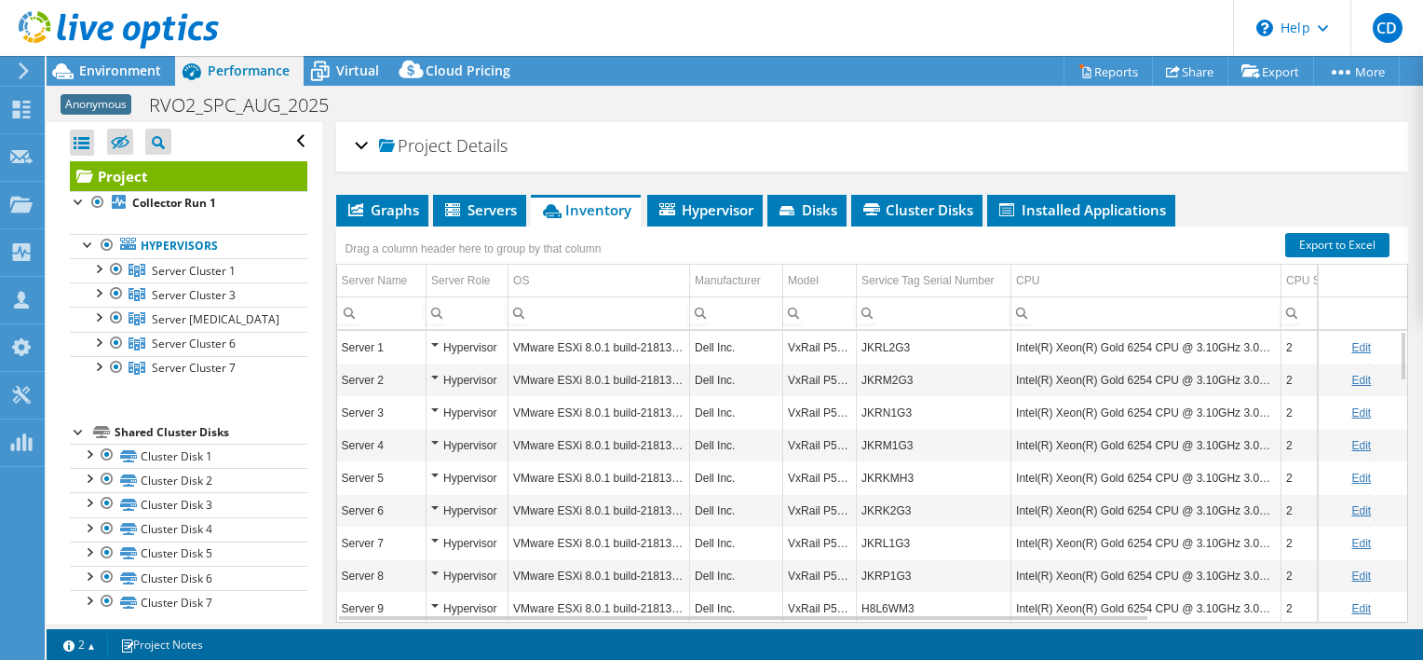
scroll to position [68, 0]
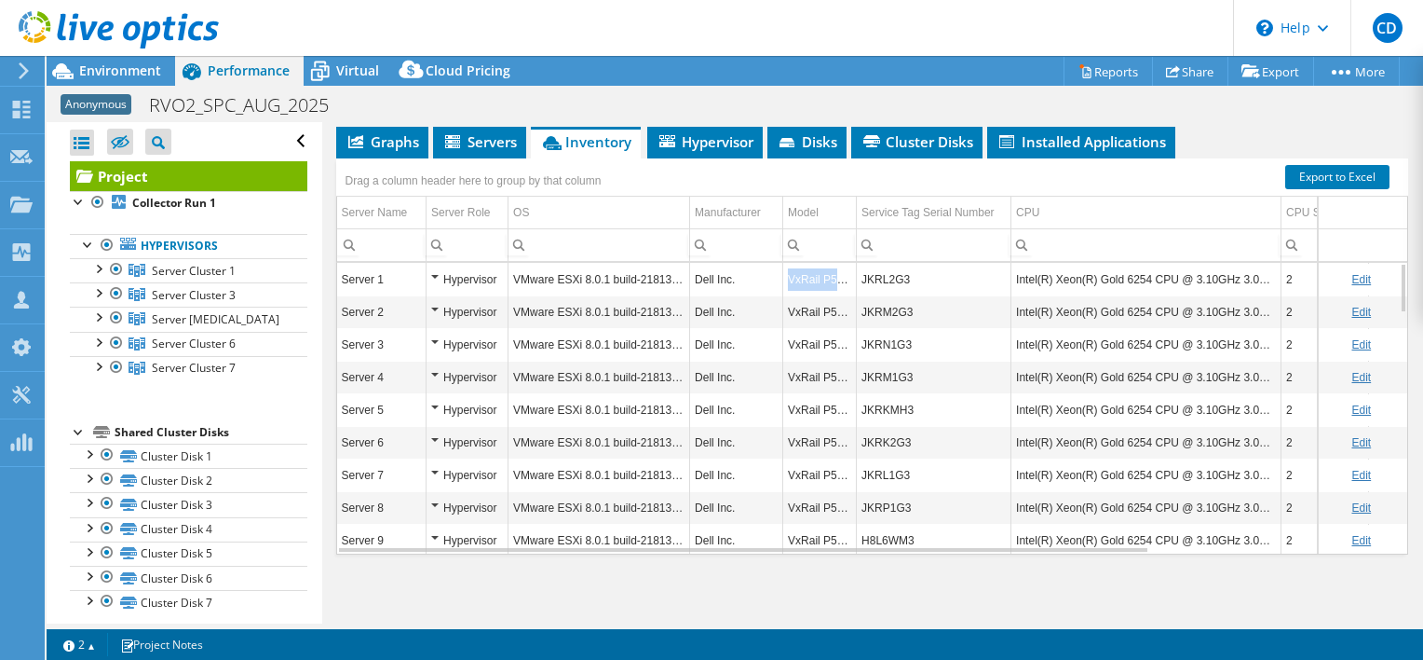
drag, startPoint x: 787, startPoint y: 277, endPoint x: 853, endPoint y: 279, distance: 66.2
click at [853, 279] on td "VxRail P570F" at bounding box center [820, 279] width 74 height 33
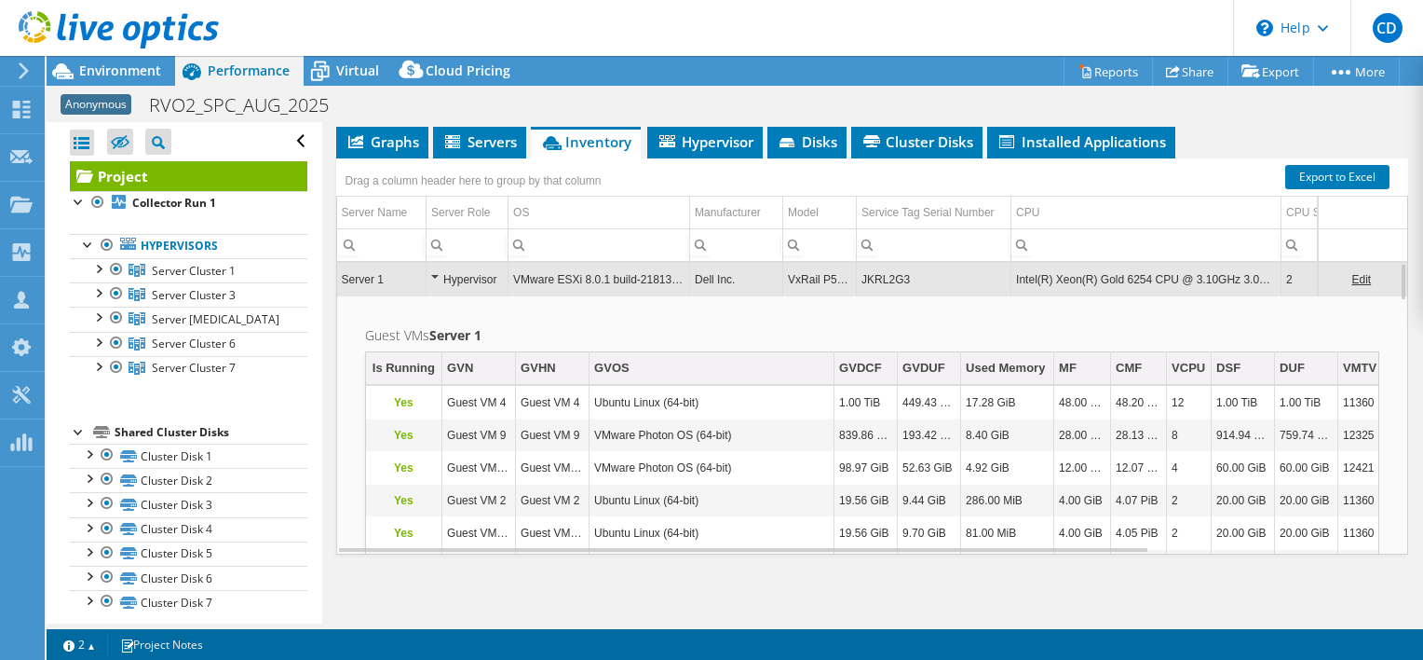
copy td "VxRail P570F"
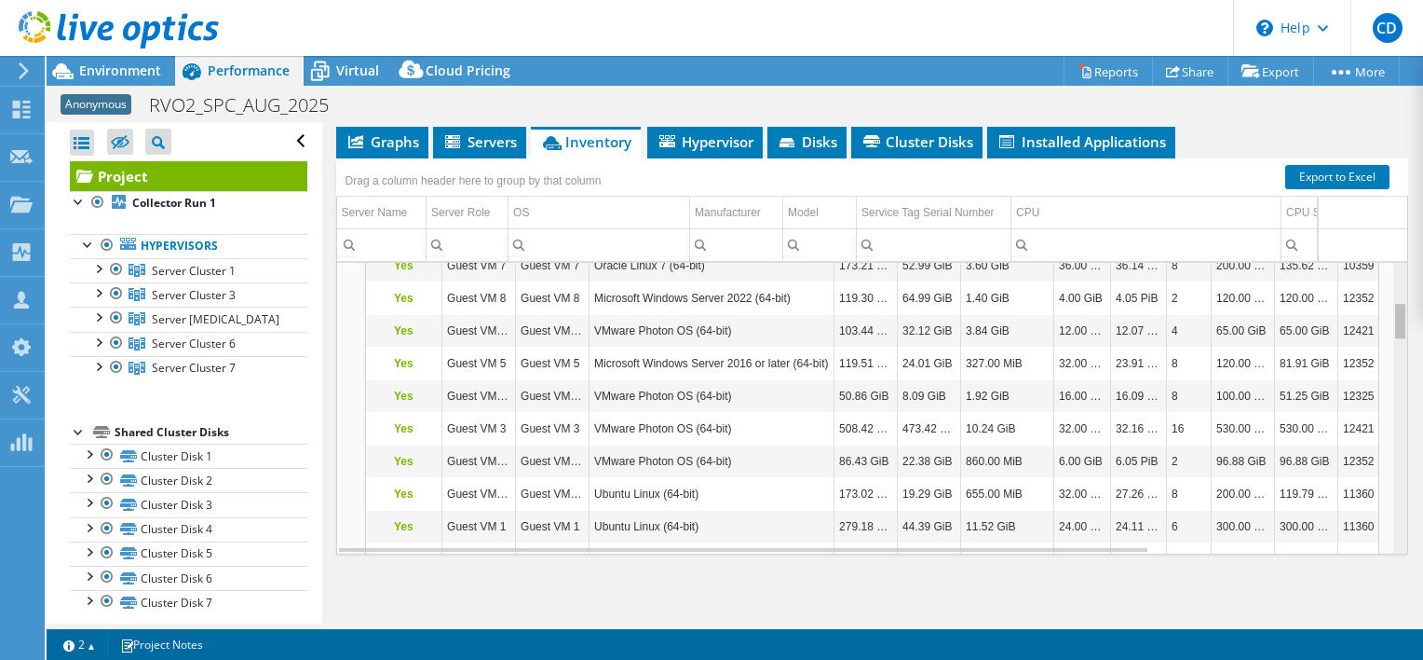
scroll to position [307, 0]
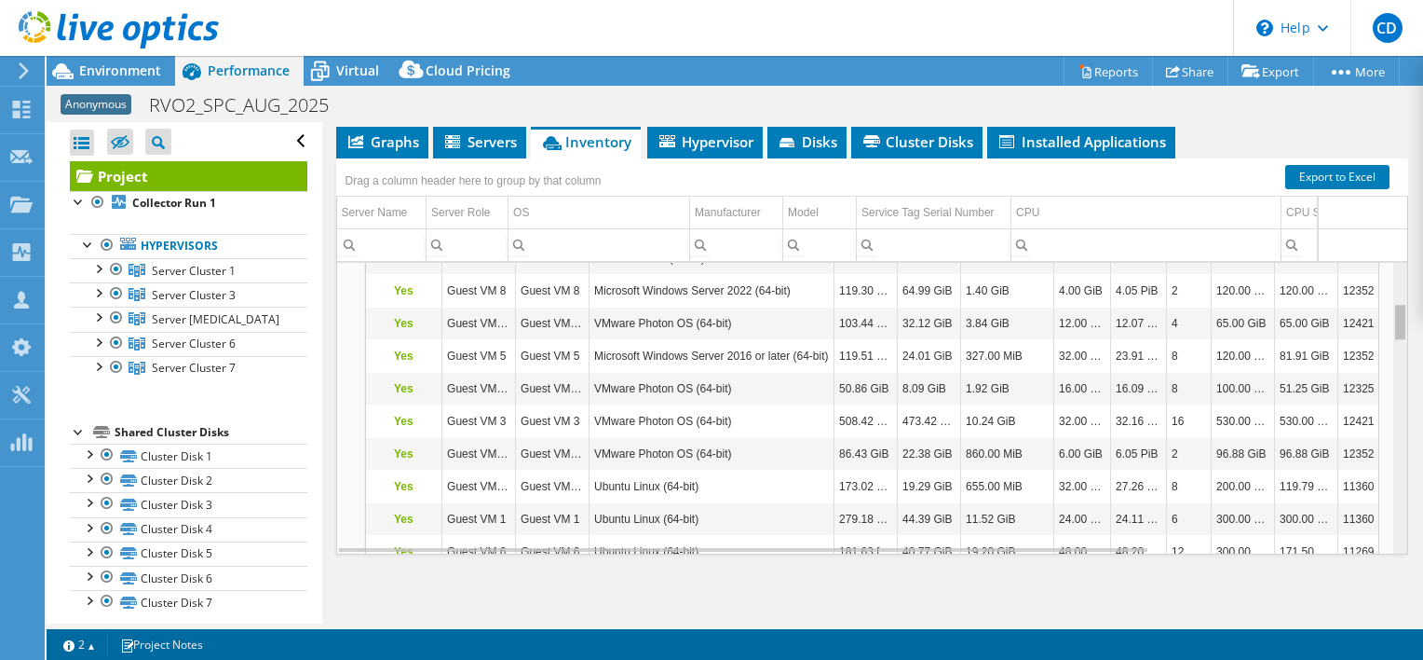
drag, startPoint x: 1388, startPoint y: 268, endPoint x: 1390, endPoint y: 318, distance: 49.4
click at [1390, 318] on body "CD Channel Partner Chris Dawson chris.dawson@cdw.com CDW My Profile Log Out \n …" at bounding box center [711, 330] width 1423 height 660
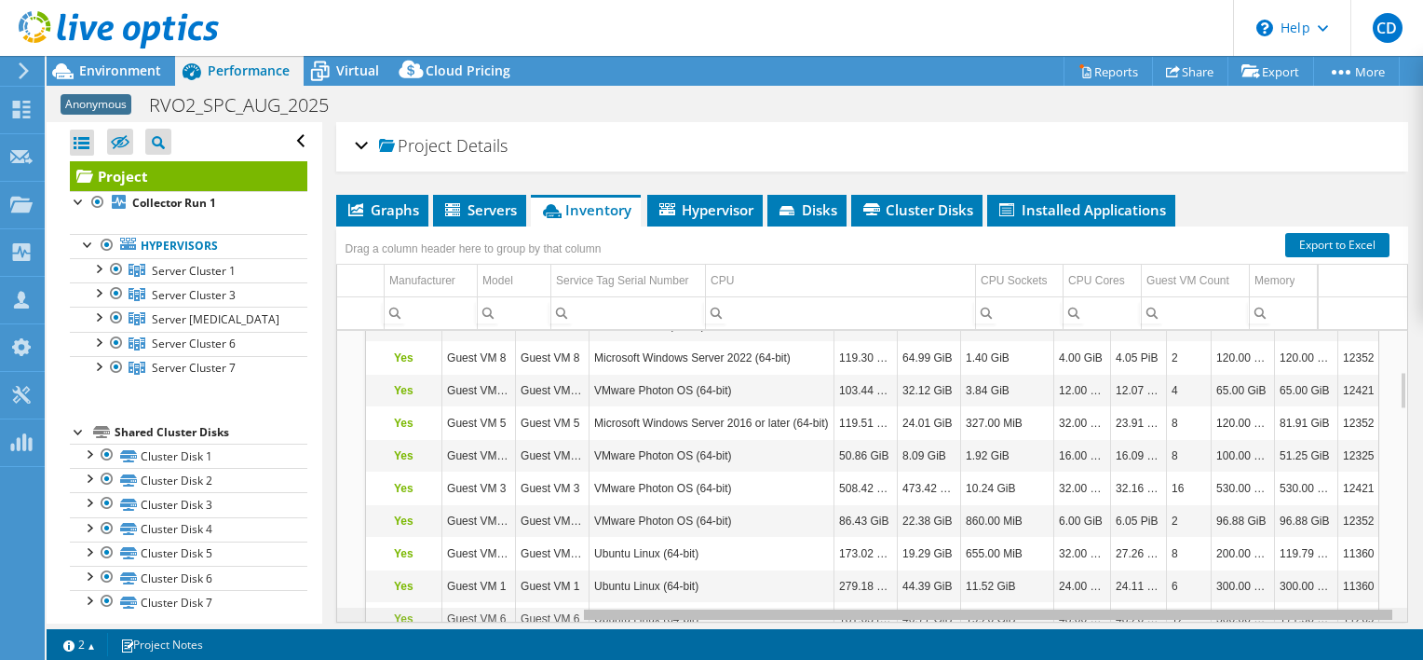
scroll to position [0, 0]
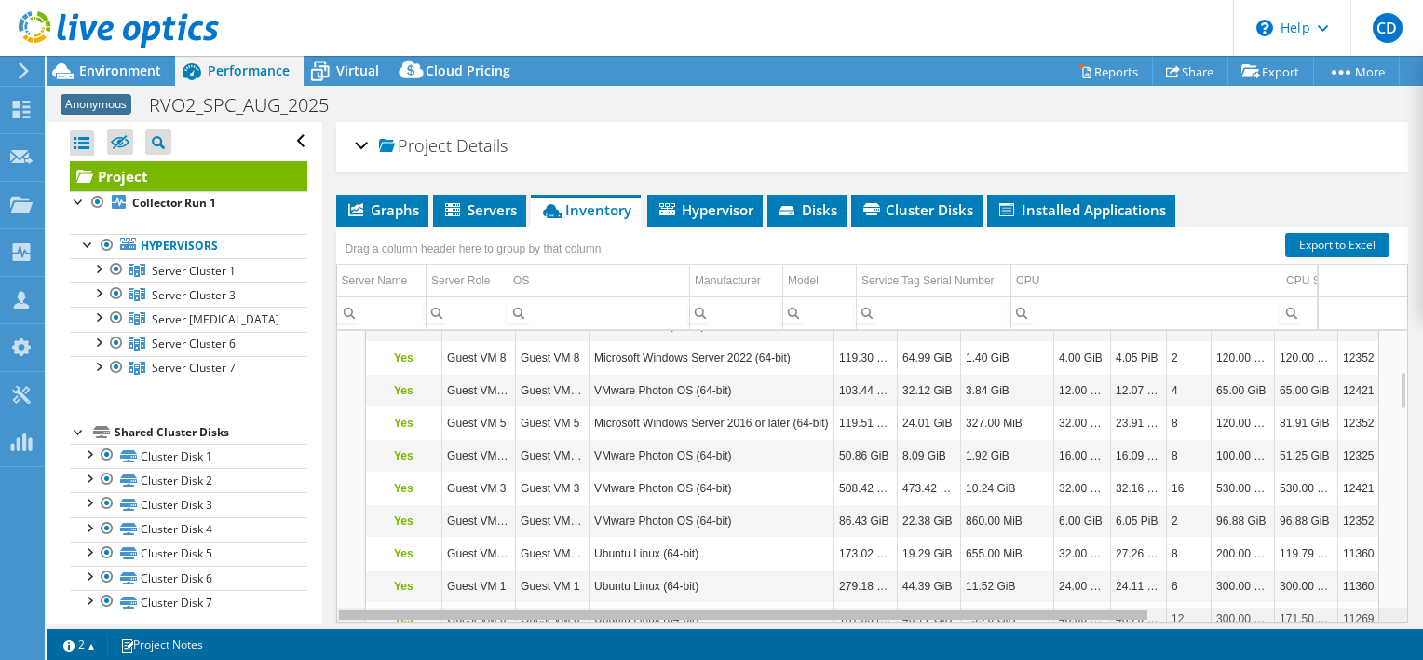
drag, startPoint x: 673, startPoint y: 611, endPoint x: 487, endPoint y: 632, distance: 187.5
click at [487, 632] on body "CD Channel Partner Chris Dawson chris.dawson@cdw.com CDW My Profile Log Out \n …" at bounding box center [711, 330] width 1423 height 660
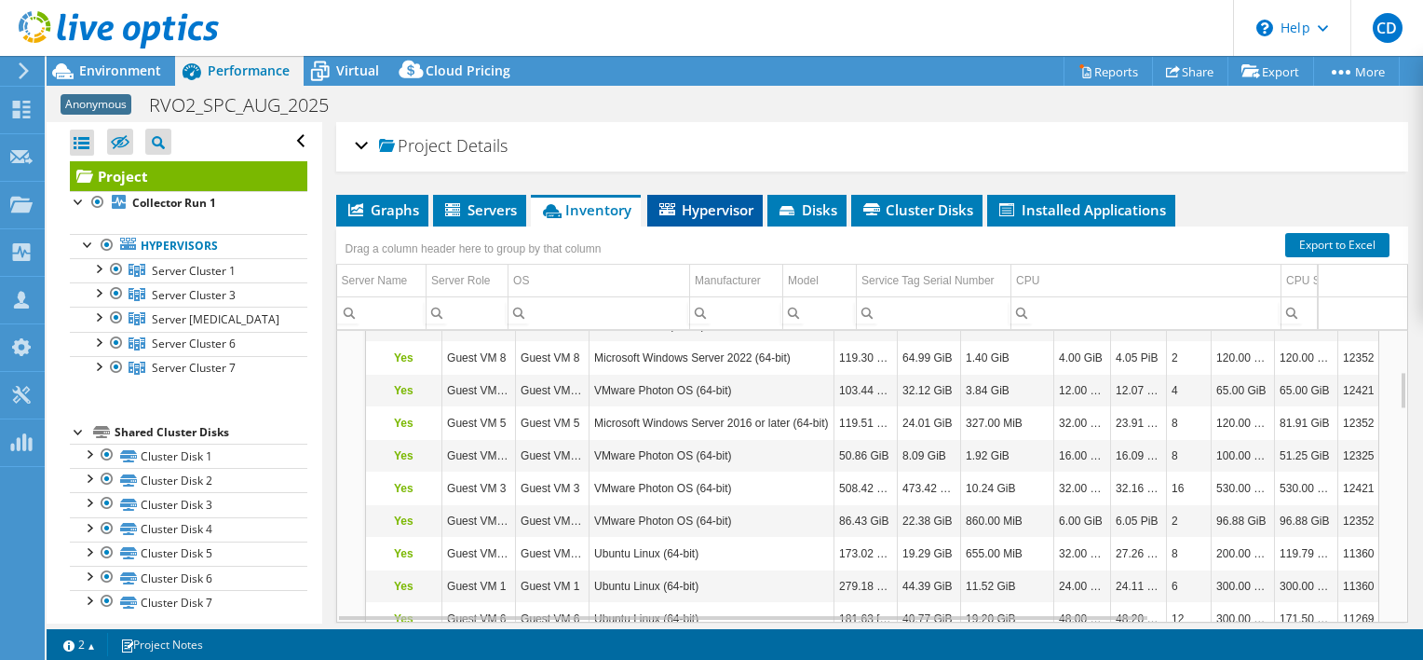
click at [694, 209] on span "Hypervisor" at bounding box center [705, 209] width 97 height 19
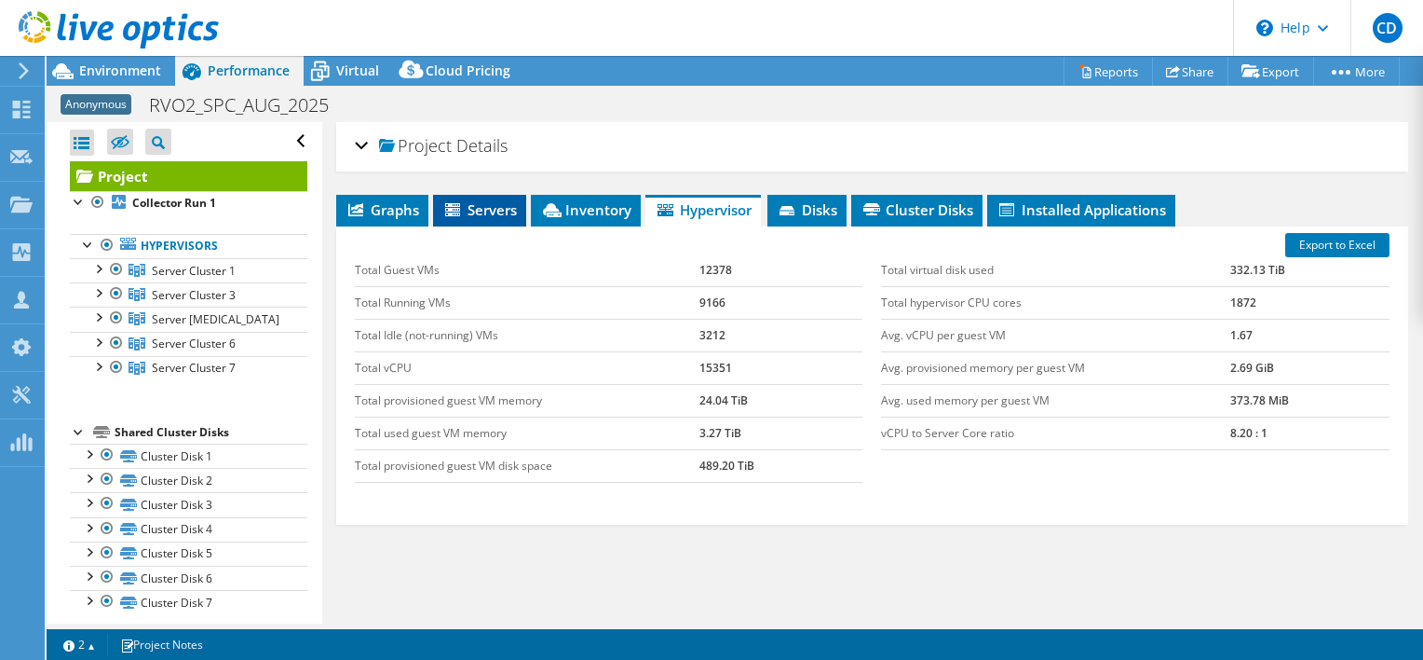
click at [479, 212] on span "Servers" at bounding box center [479, 209] width 75 height 19
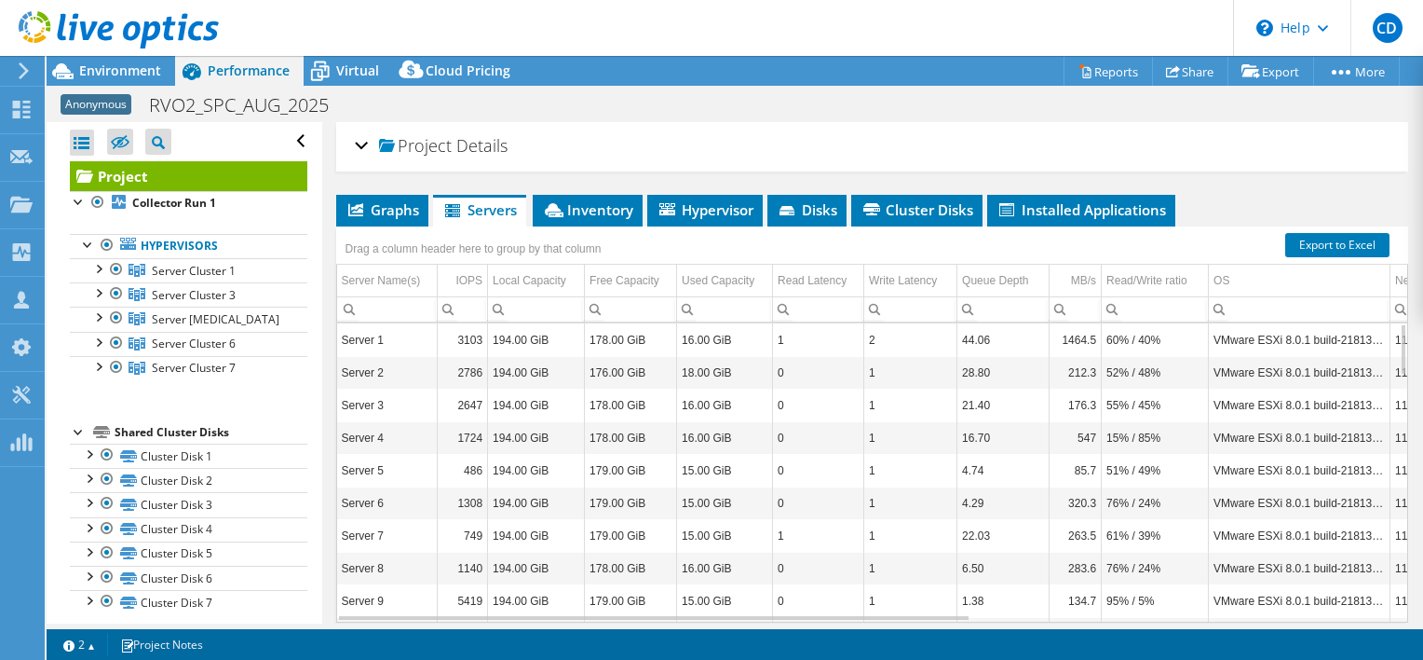
click at [832, 607] on td "0" at bounding box center [818, 600] width 91 height 33
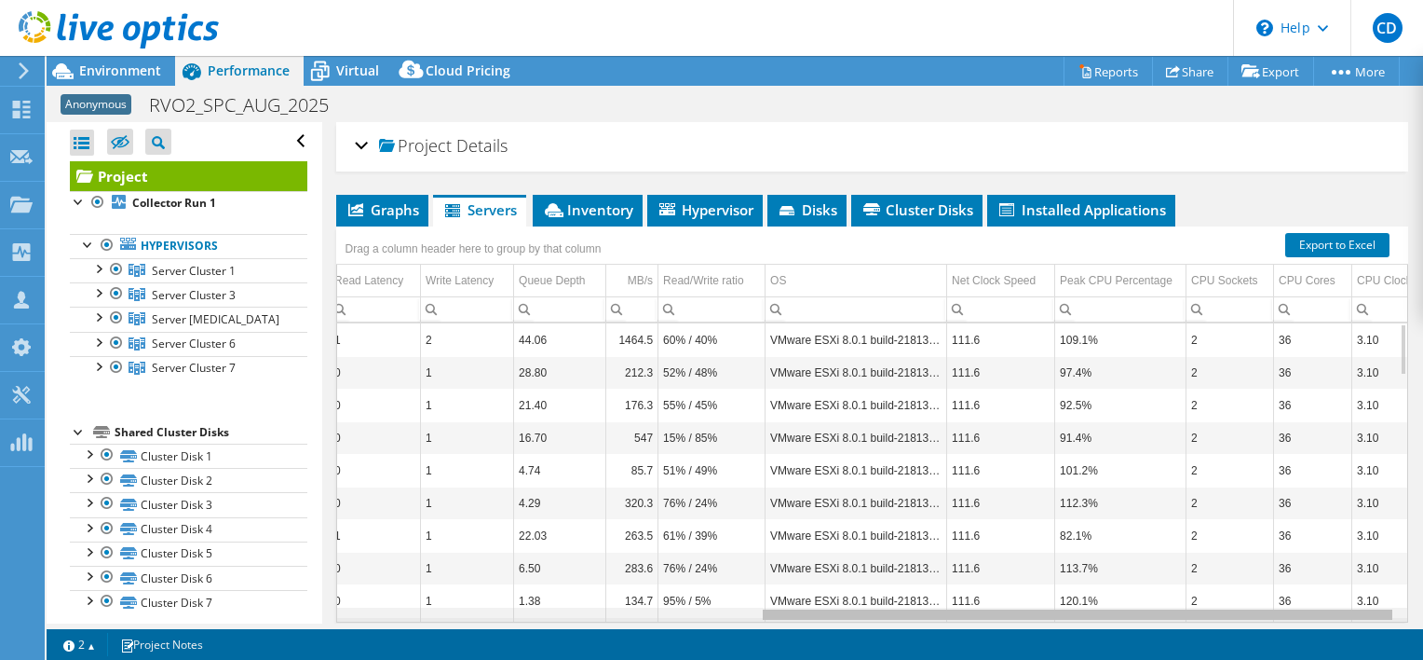
scroll to position [0, 101]
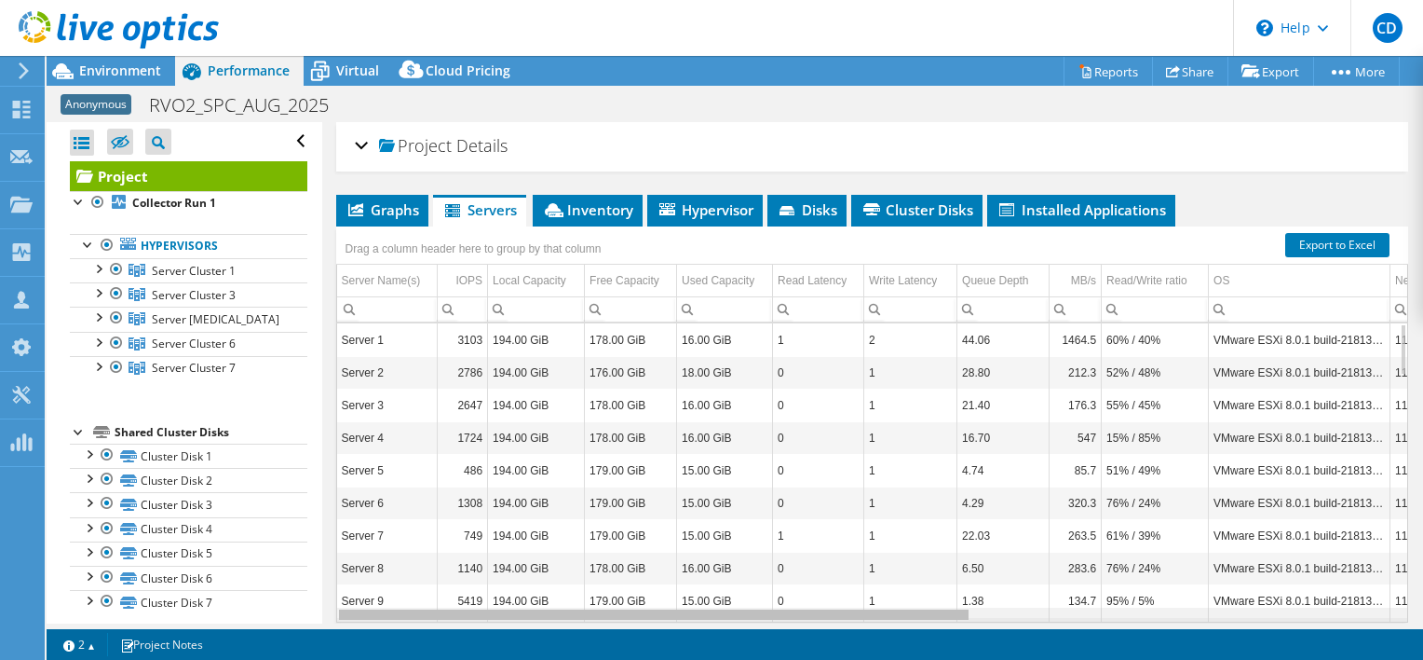
drag, startPoint x: 823, startPoint y: 615, endPoint x: 585, endPoint y: 570, distance: 242.6
click at [585, 570] on body "CD Channel Partner Chris Dawson chris.dawson@cdw.com CDW My Profile Log Out \n …" at bounding box center [711, 330] width 1423 height 660
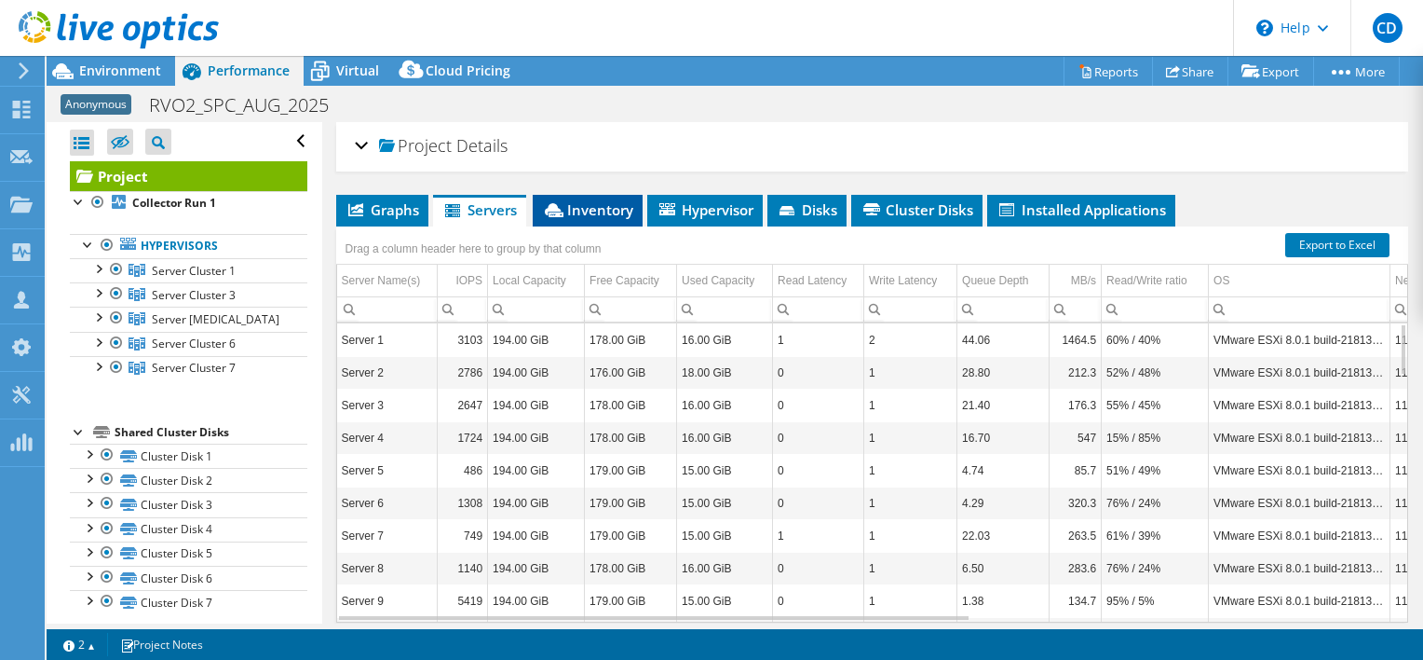
click at [596, 211] on span "Inventory" at bounding box center [587, 209] width 91 height 19
